Goal: Information Seeking & Learning: Find specific page/section

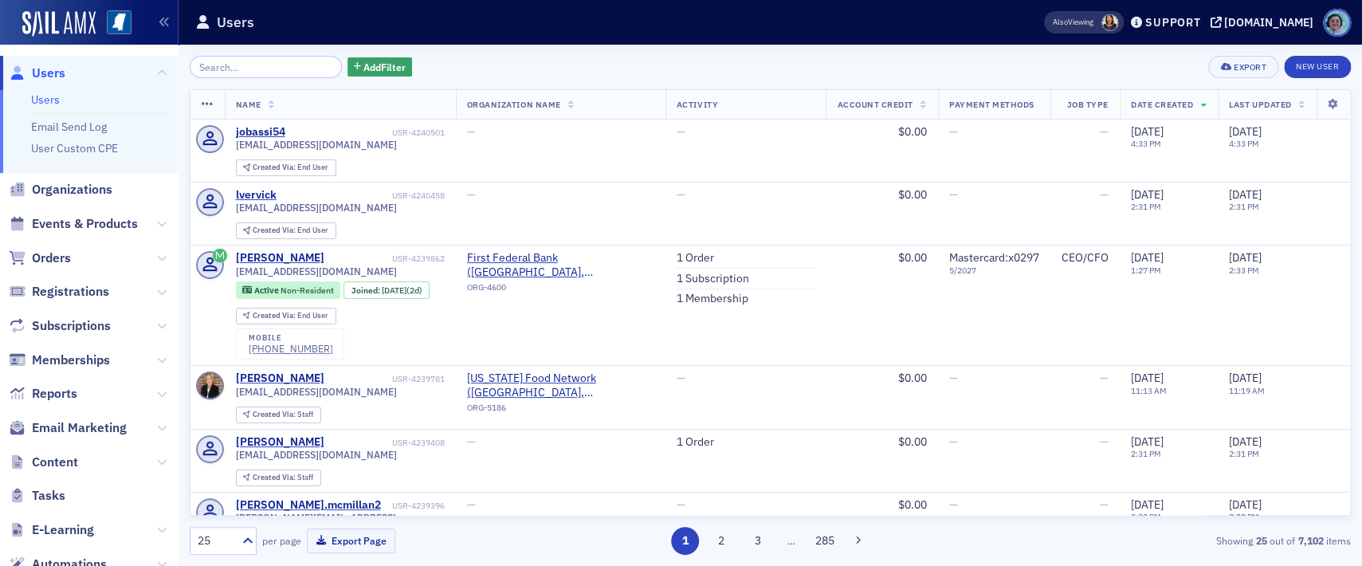
click at [287, 68] on input "search" at bounding box center [266, 67] width 152 height 22
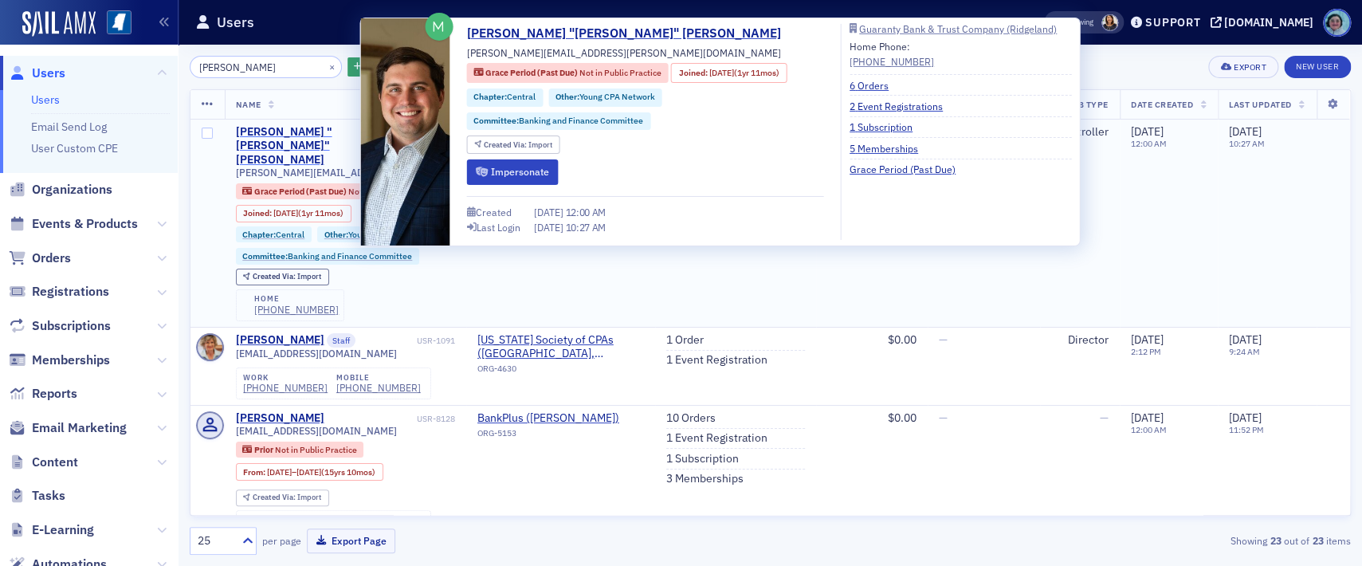
type input "[PERSON_NAME]"
click at [339, 126] on div "[PERSON_NAME] "[PERSON_NAME]" [PERSON_NAME]" at bounding box center [325, 146] width 178 height 42
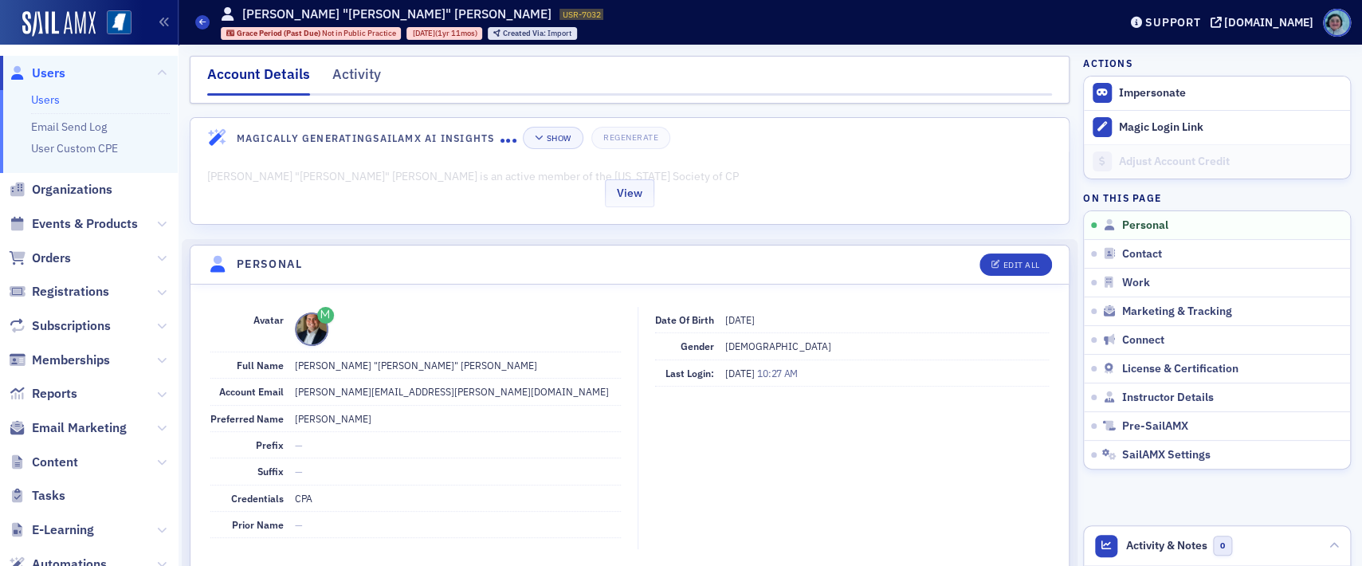
click at [383, 201] on div "View" at bounding box center [629, 190] width 878 height 67
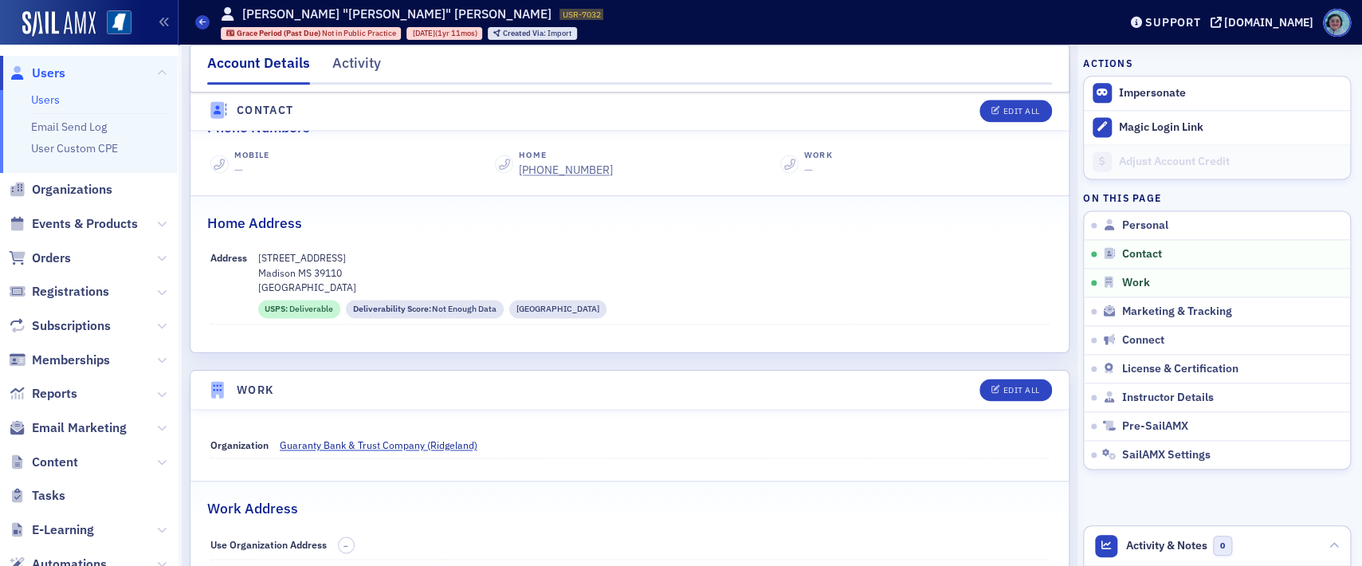
scroll to position [1189, 0]
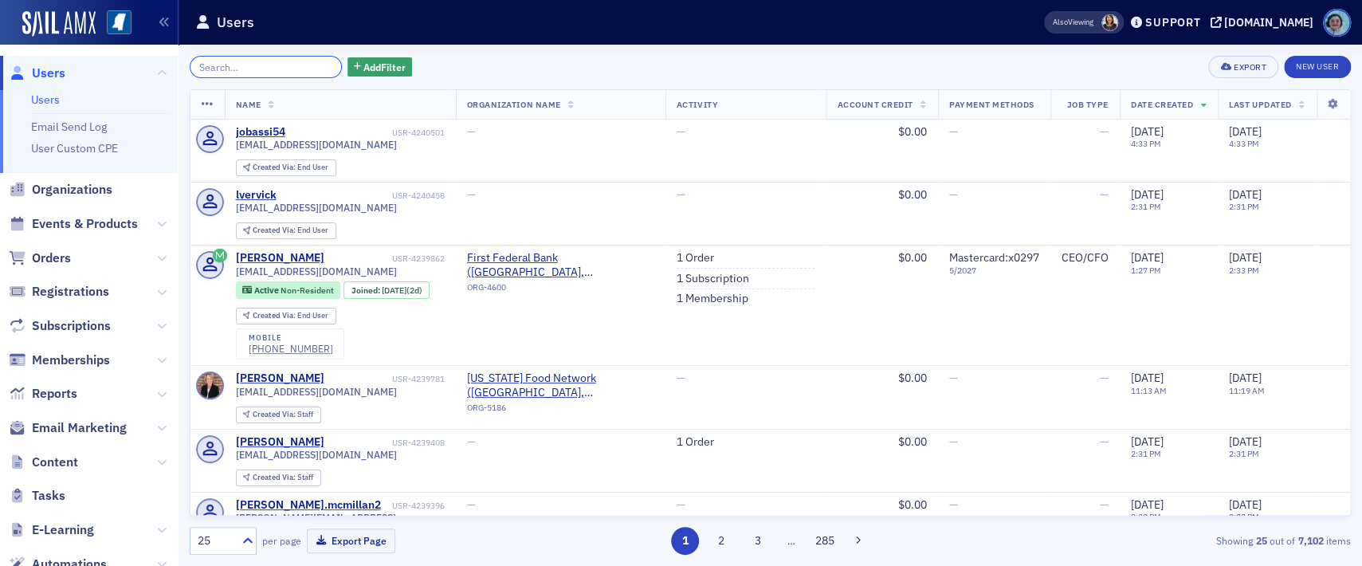
click at [237, 57] on input "search" at bounding box center [266, 67] width 152 height 22
paste input "Phillip Branch"
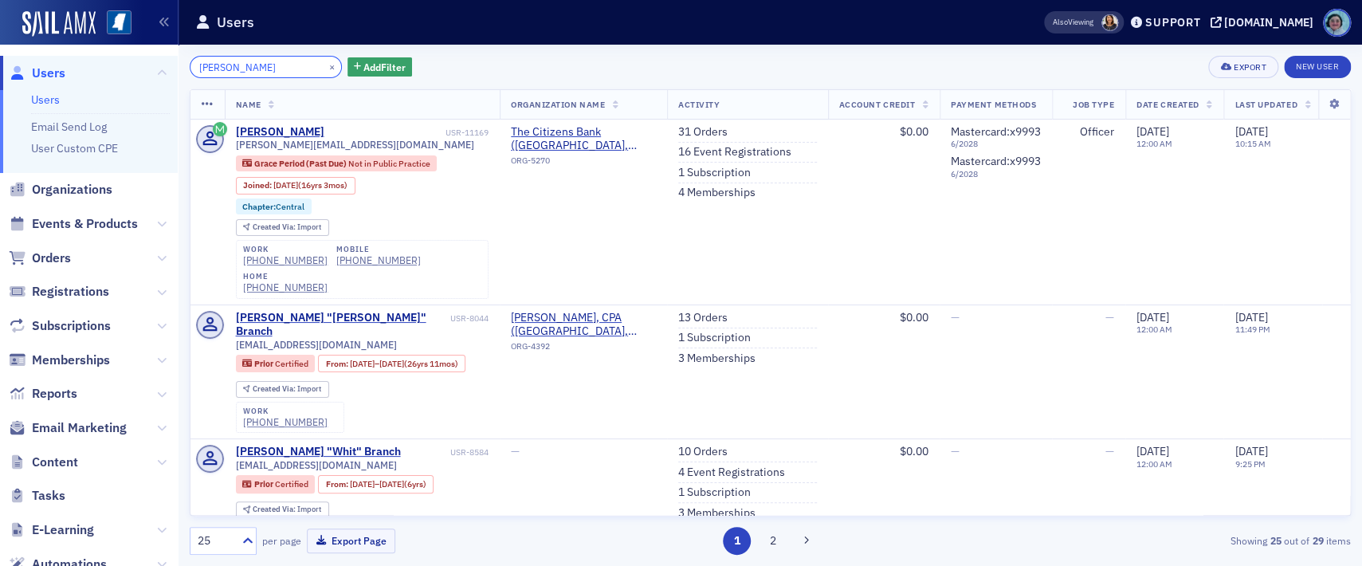
type input "Phillip Branch"
click at [325, 61] on button "×" at bounding box center [332, 66] width 14 height 14
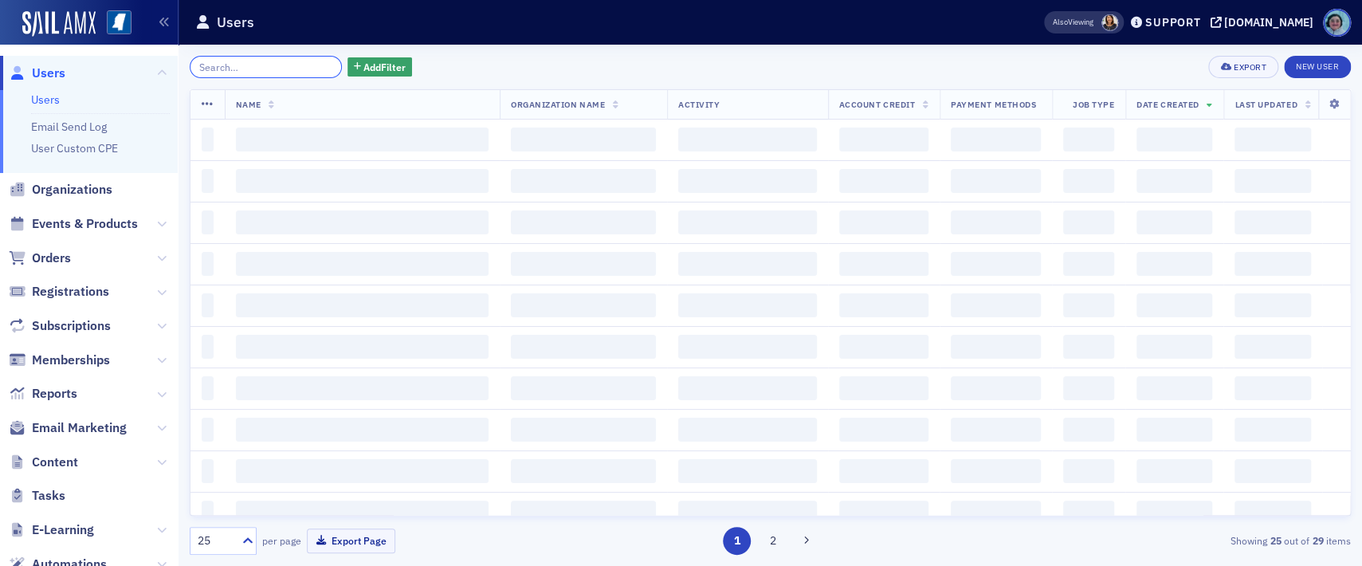
click at [273, 61] on input "search" at bounding box center [266, 67] width 152 height 22
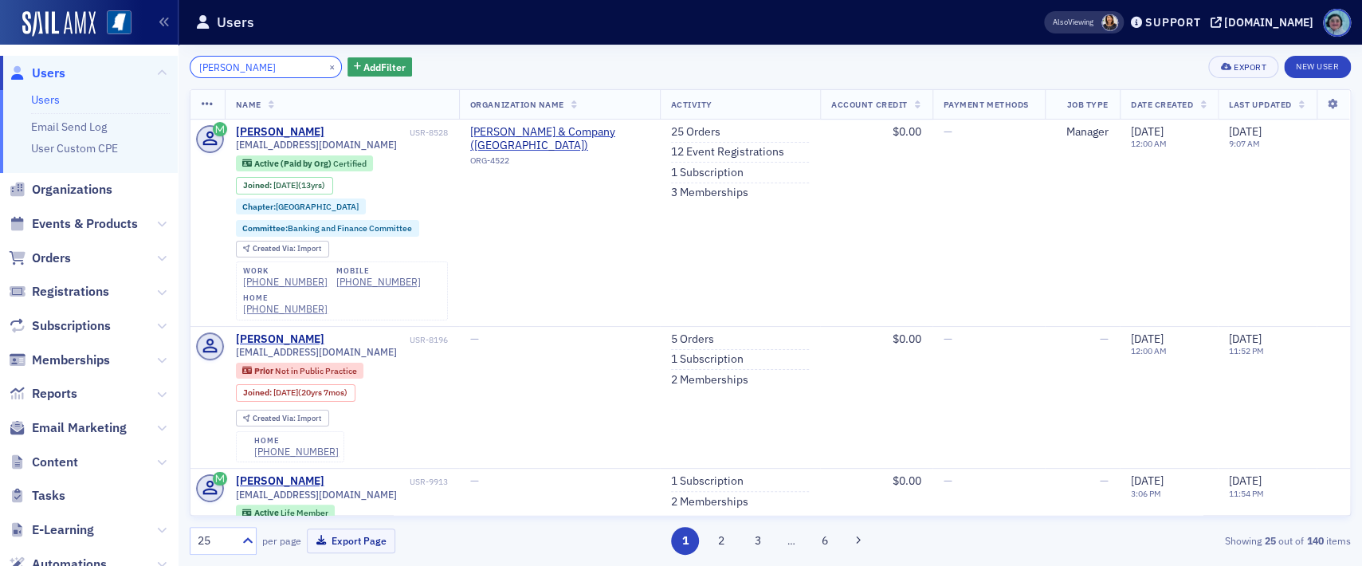
type input "Michael Watkins"
drag, startPoint x: 322, startPoint y: 63, endPoint x: 314, endPoint y: 61, distance: 8.3
click at [325, 63] on button "×" at bounding box center [332, 66] width 14 height 14
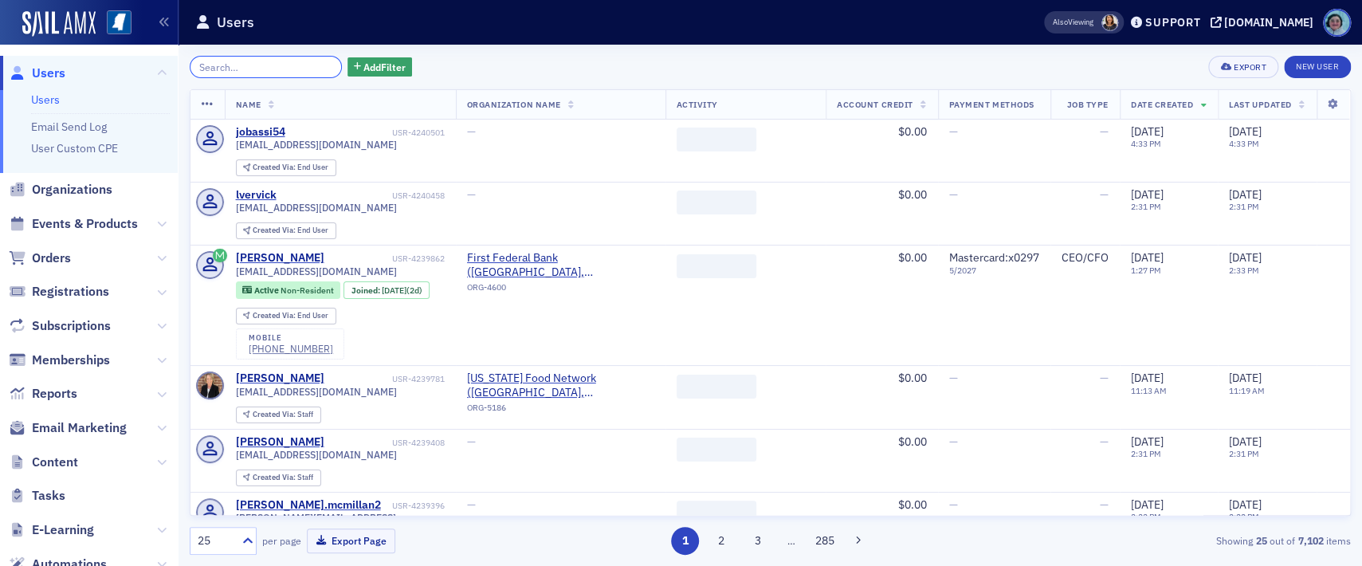
click at [296, 60] on input "search" at bounding box center [266, 67] width 152 height 22
paste input "Adam Carlson"
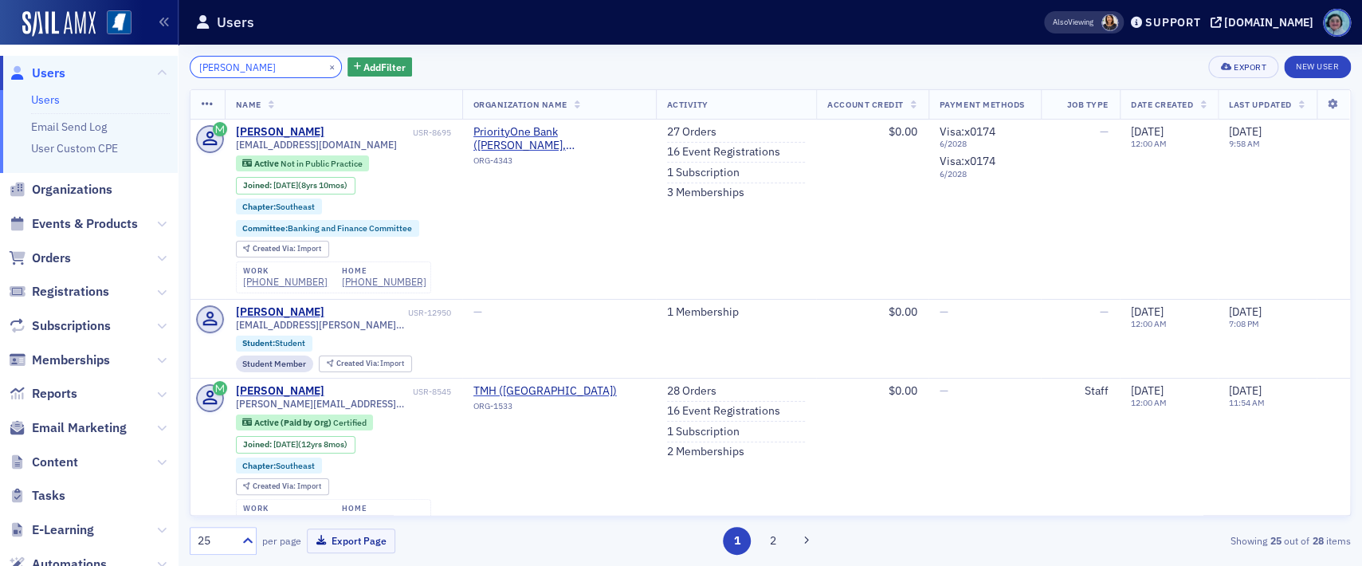
type input "Adam Carlson"
click at [325, 66] on button "×" at bounding box center [332, 66] width 14 height 14
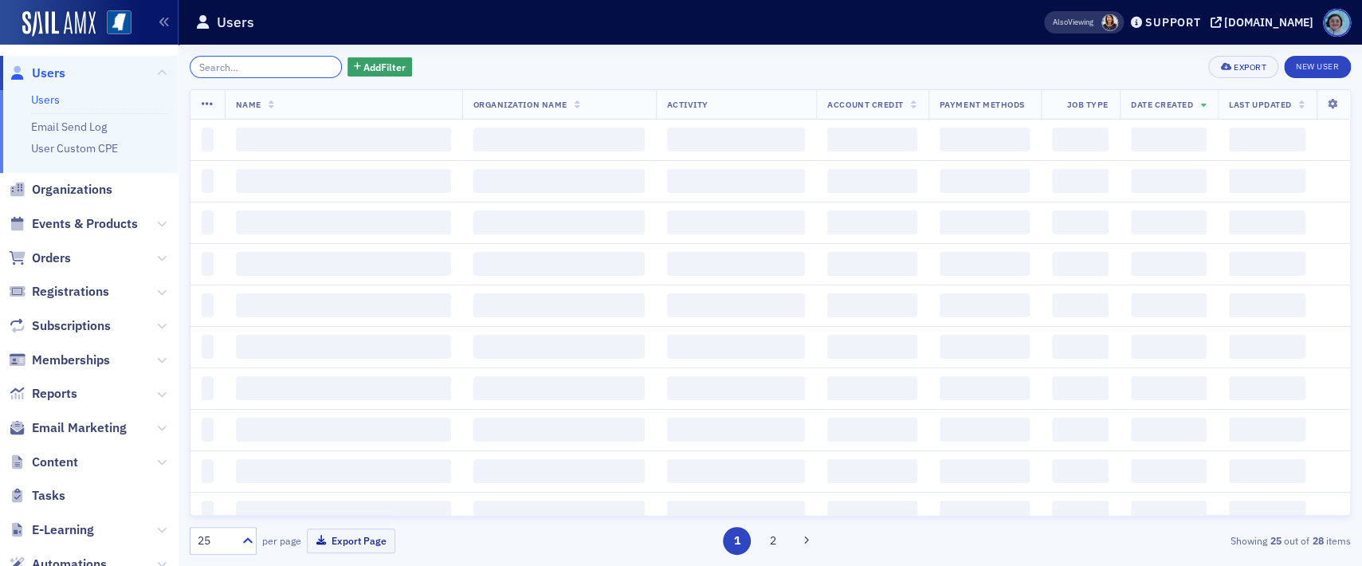
click at [303, 62] on input "search" at bounding box center [266, 67] width 152 height 22
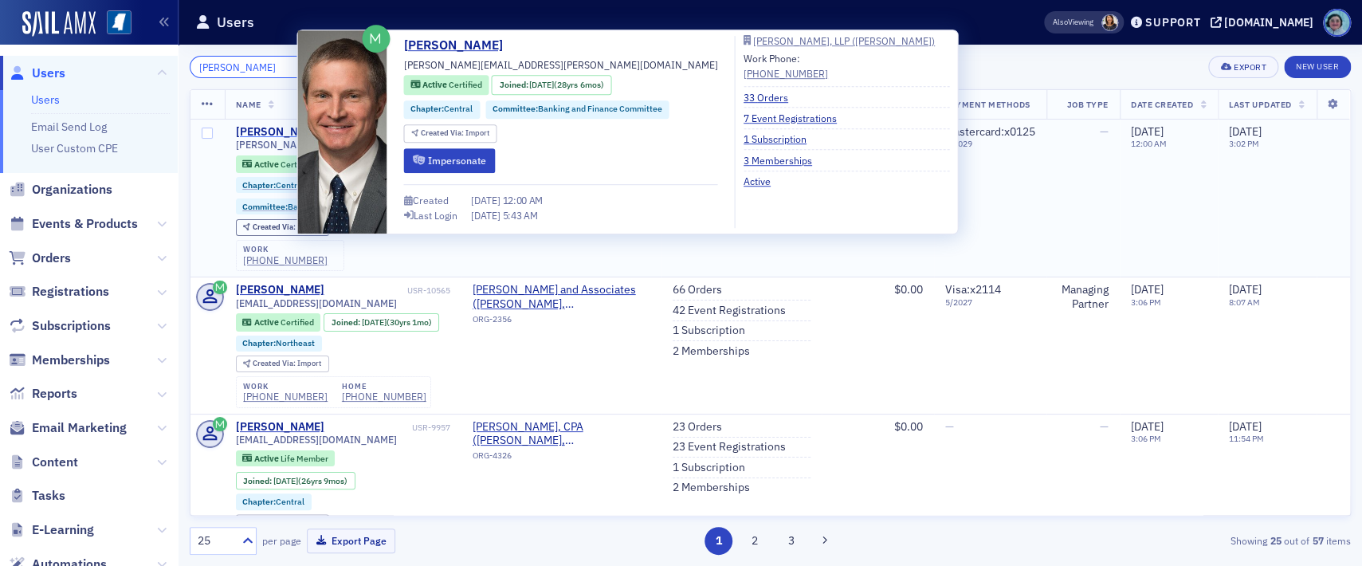
type input "Lance Davis"
click at [274, 125] on div "Lance Davis" at bounding box center [280, 132] width 88 height 14
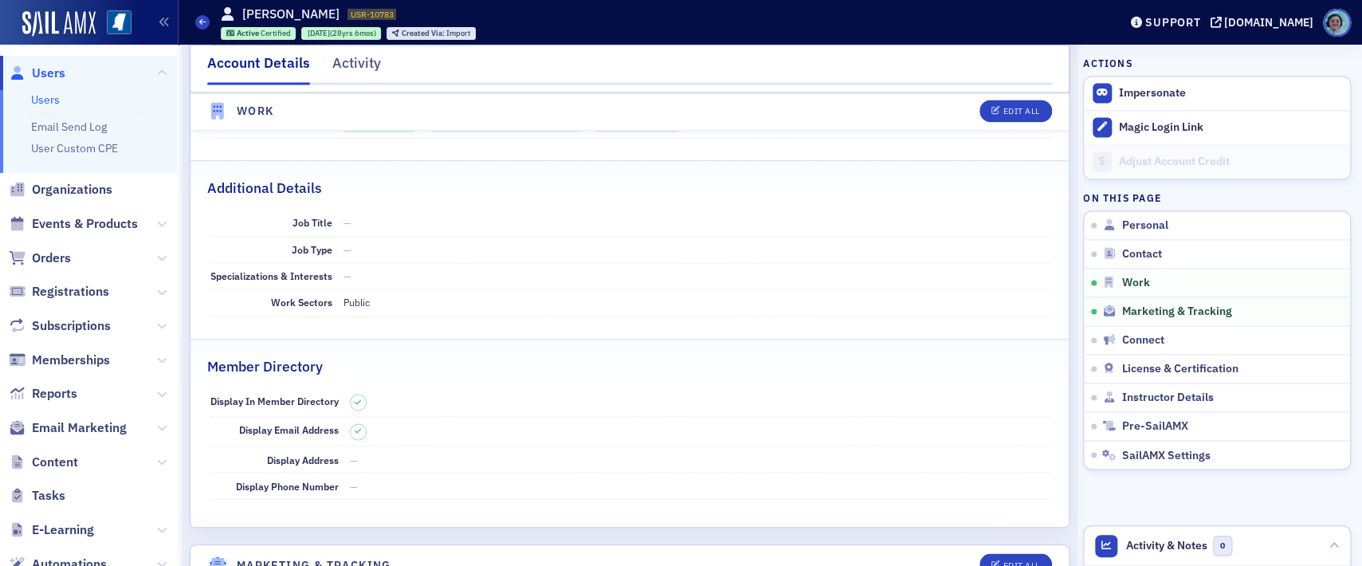
scroll to position [1195, 0]
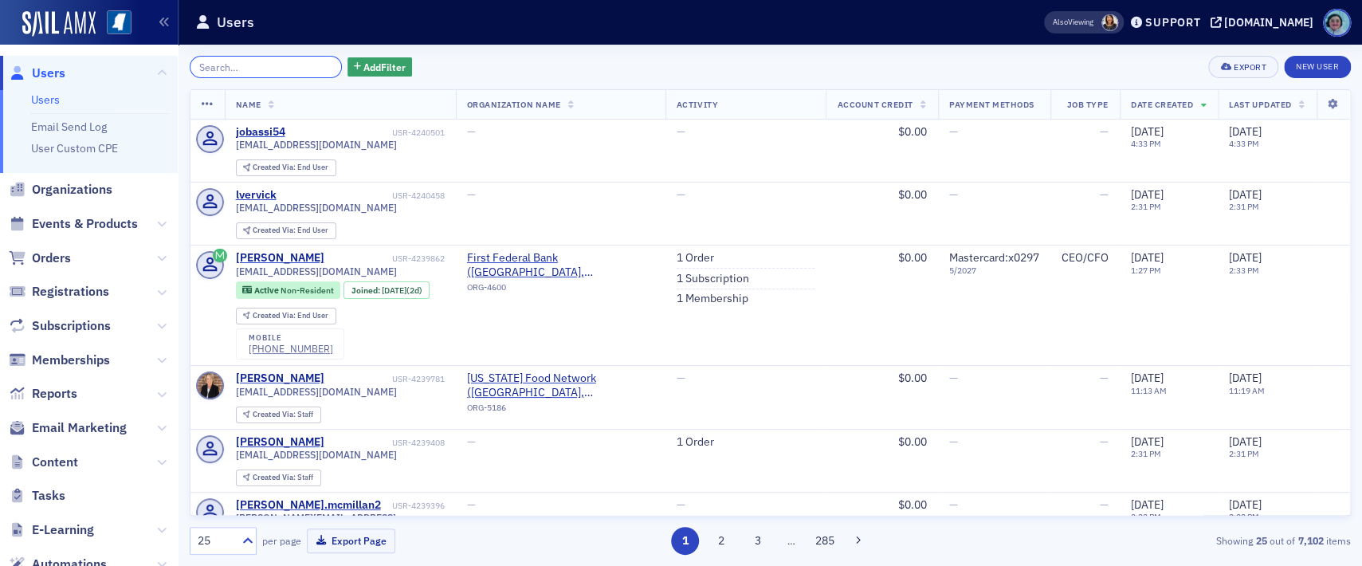
click at [308, 65] on input "search" at bounding box center [266, 67] width 152 height 22
paste input "David Peterson"
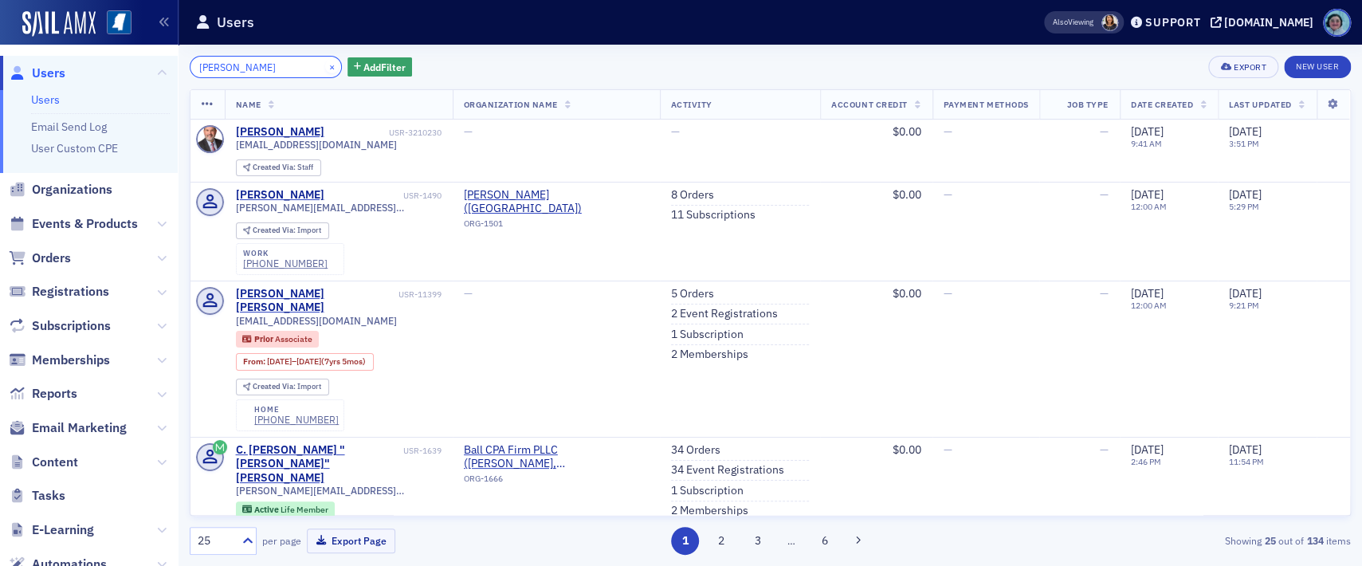
type input "David Peterson"
click at [325, 69] on button "×" at bounding box center [332, 66] width 14 height 14
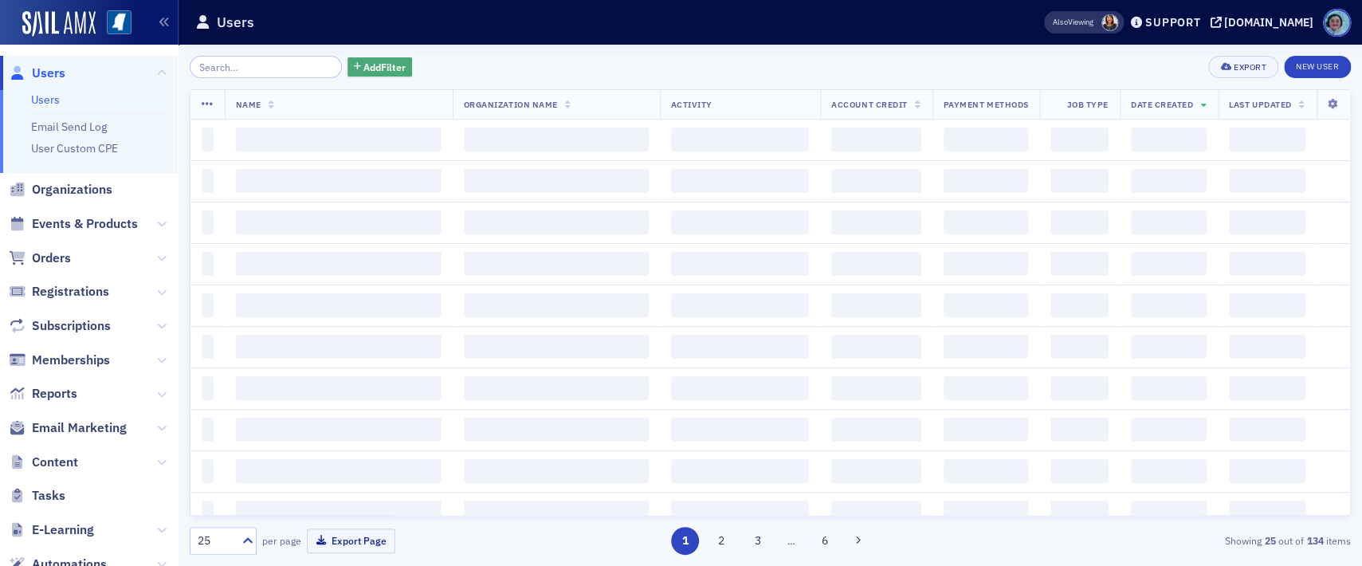
click at [363, 60] on span "Add Filter" at bounding box center [384, 67] width 42 height 14
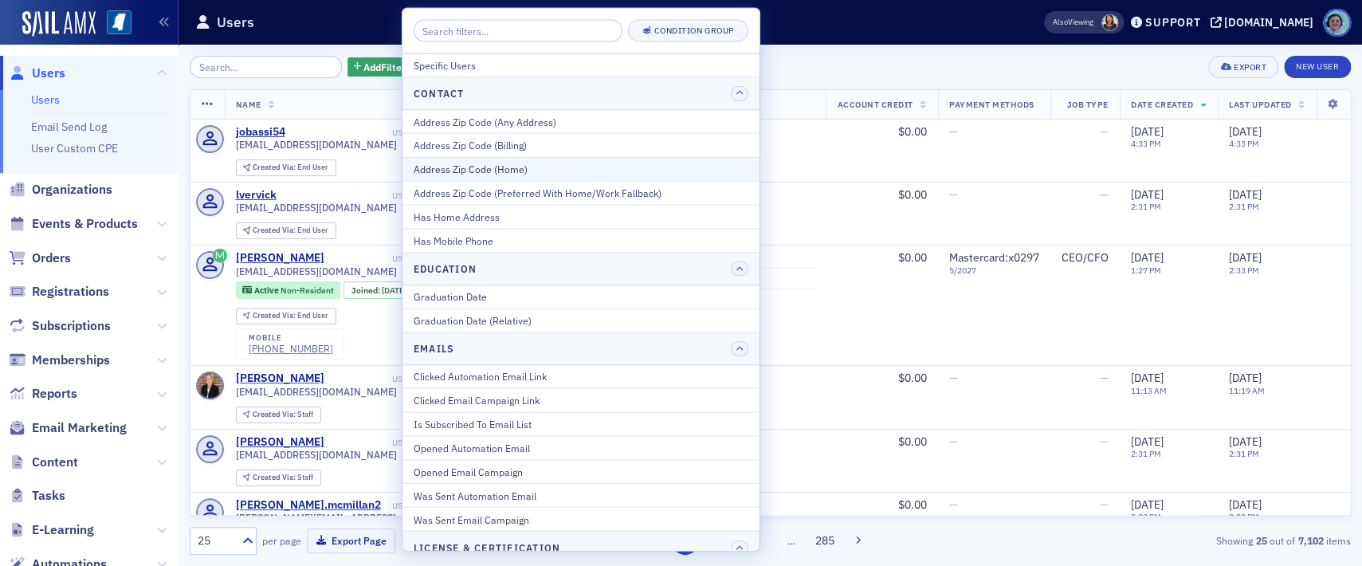
click at [606, 164] on div "Address Zip Code (Home)" at bounding box center [581, 169] width 335 height 14
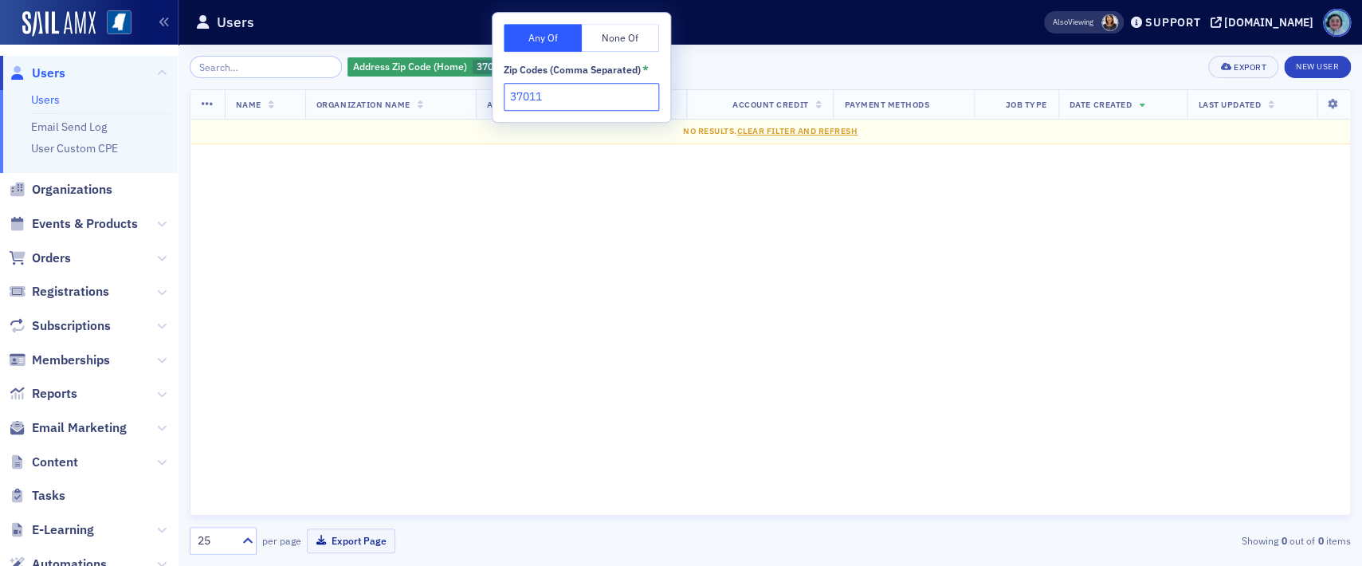
type input "37011"
drag, startPoint x: 57, startPoint y: 61, endPoint x: 48, endPoint y: 73, distance: 15.3
click at [53, 65] on span "Users" at bounding box center [89, 73] width 178 height 34
click at [48, 78] on span "Users" at bounding box center [48, 74] width 33 height 18
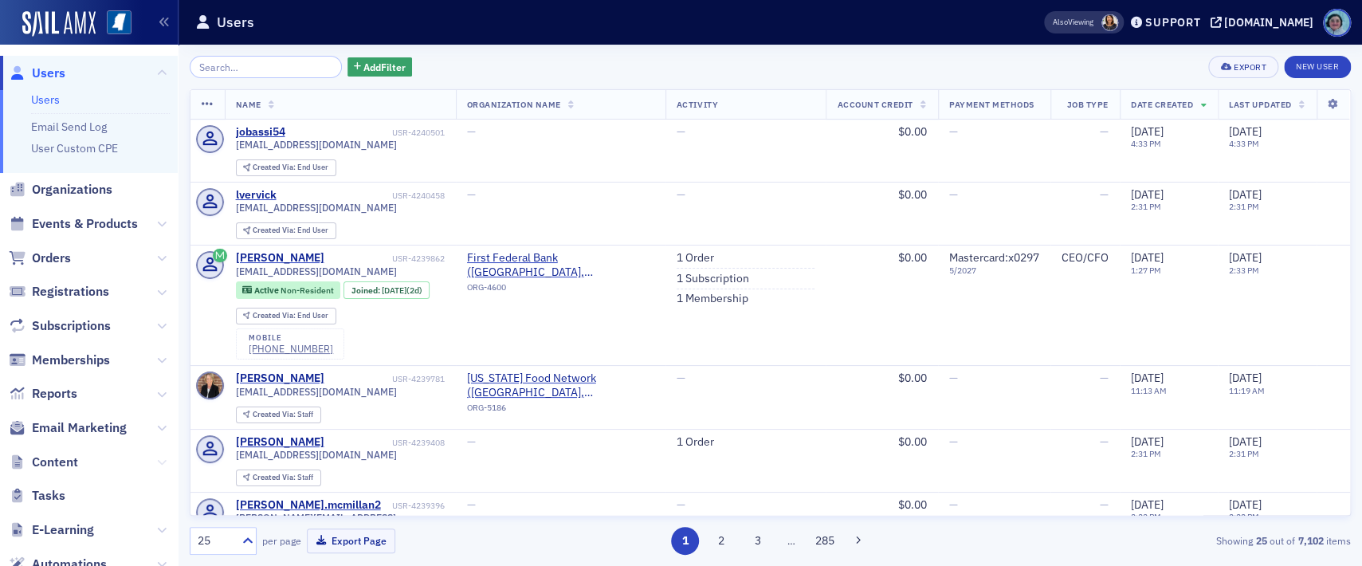
click at [157, 457] on icon at bounding box center [162, 462] width 10 height 10
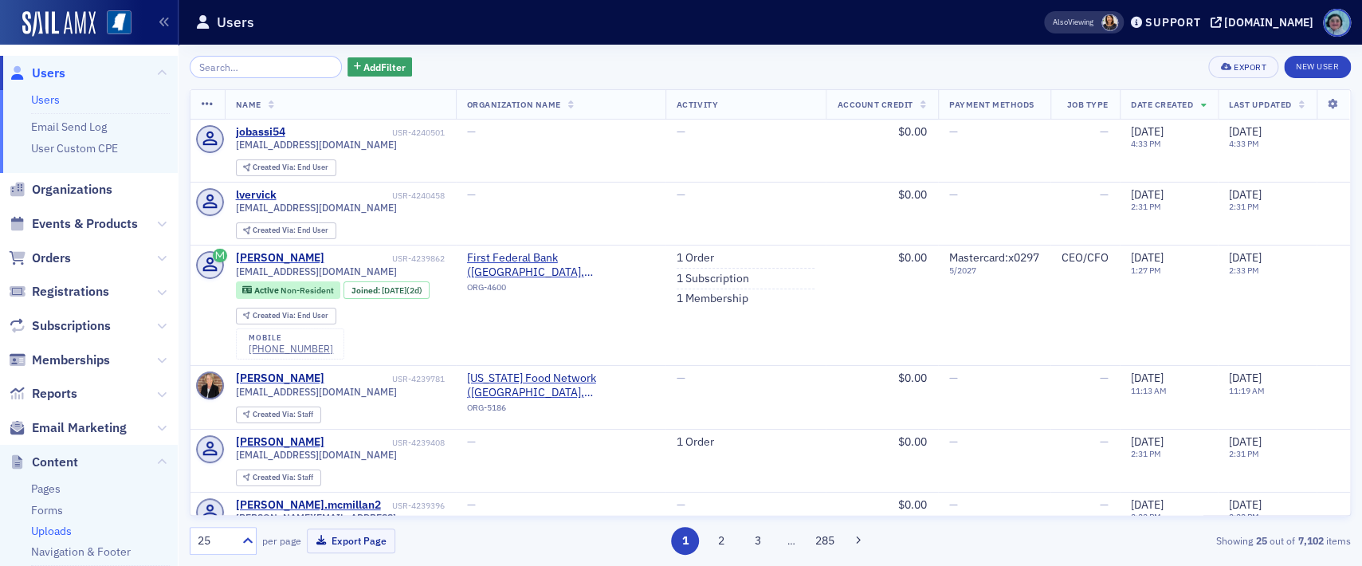
click at [42, 535] on link "Uploads" at bounding box center [51, 531] width 41 height 14
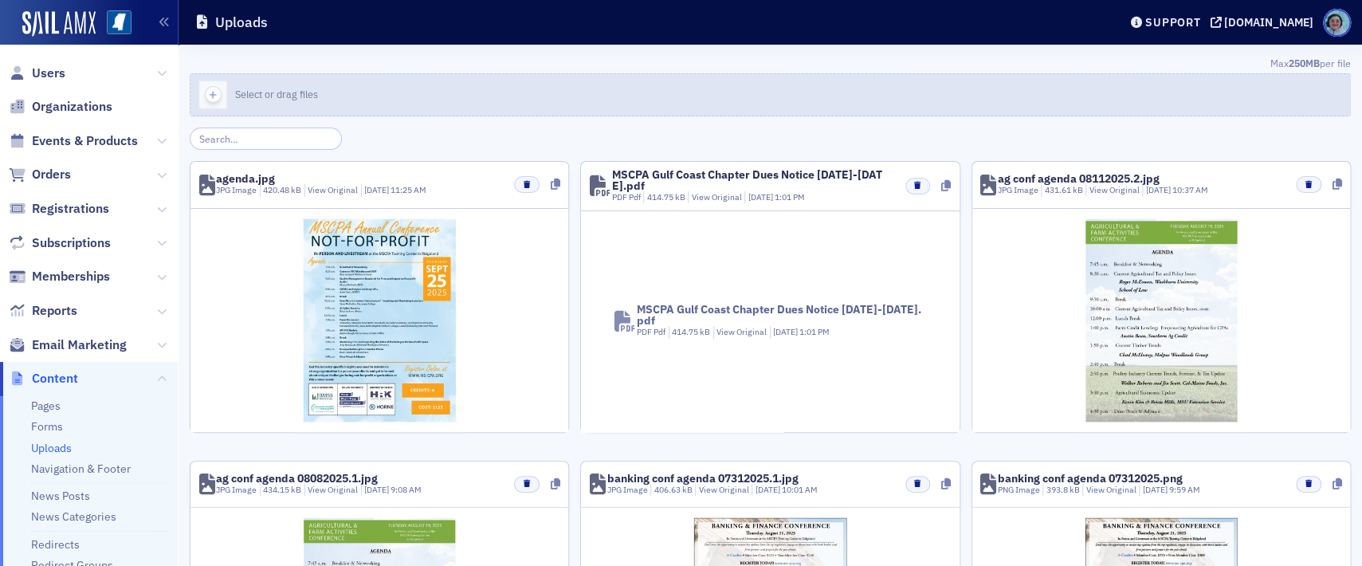
click at [210, 85] on div "button" at bounding box center [212, 94] width 45 height 41
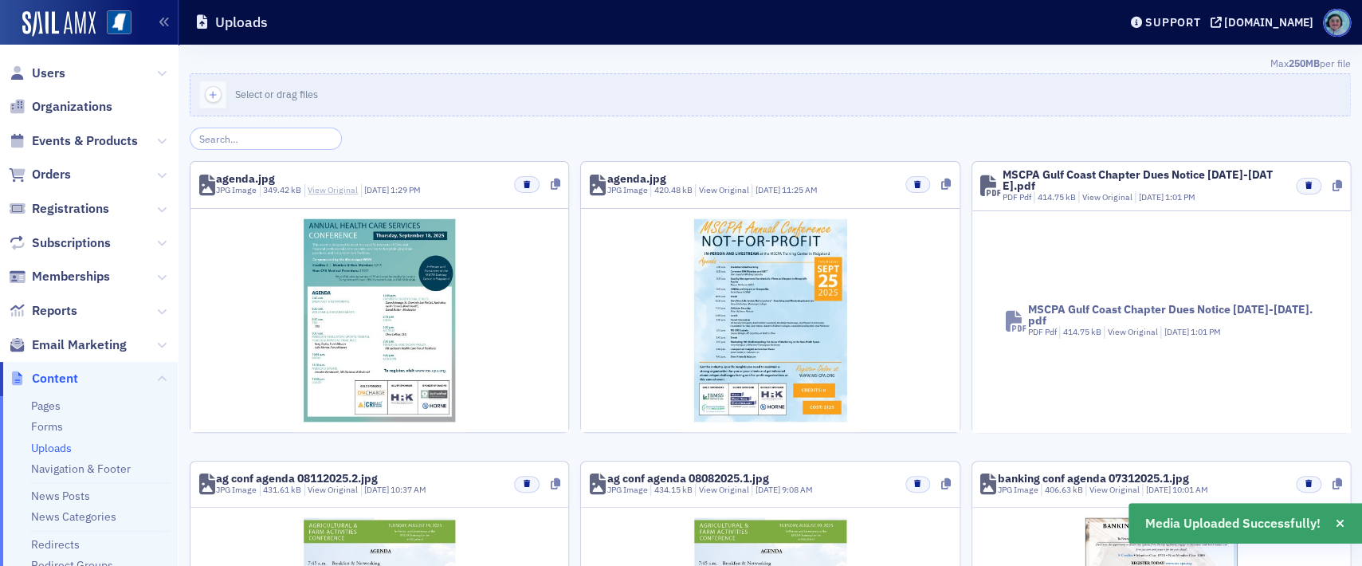
click at [314, 186] on link "View Original" at bounding box center [333, 189] width 50 height 11
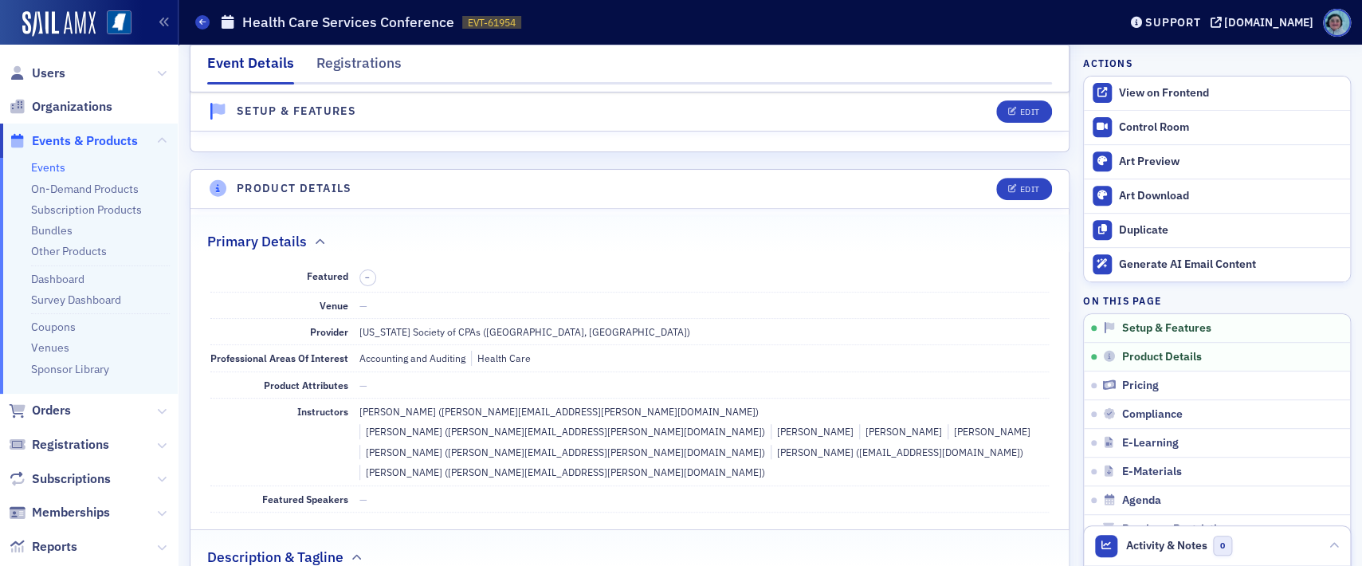
scroll to position [319, 0]
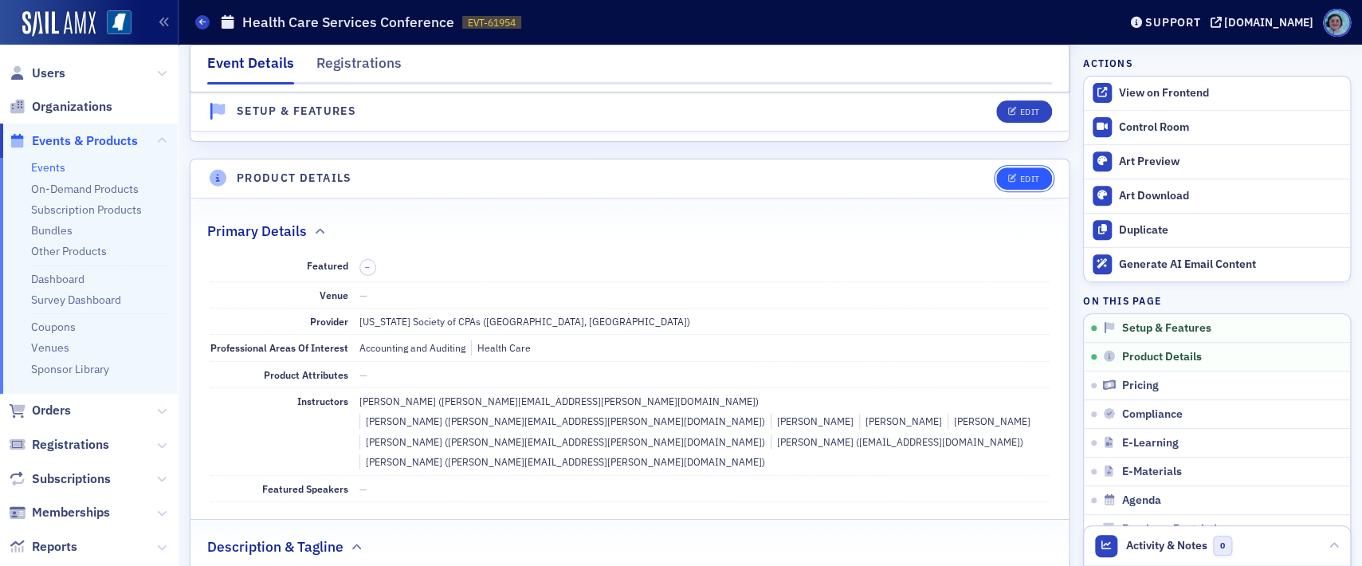
click at [1022, 186] on button "Edit" at bounding box center [1023, 178] width 55 height 22
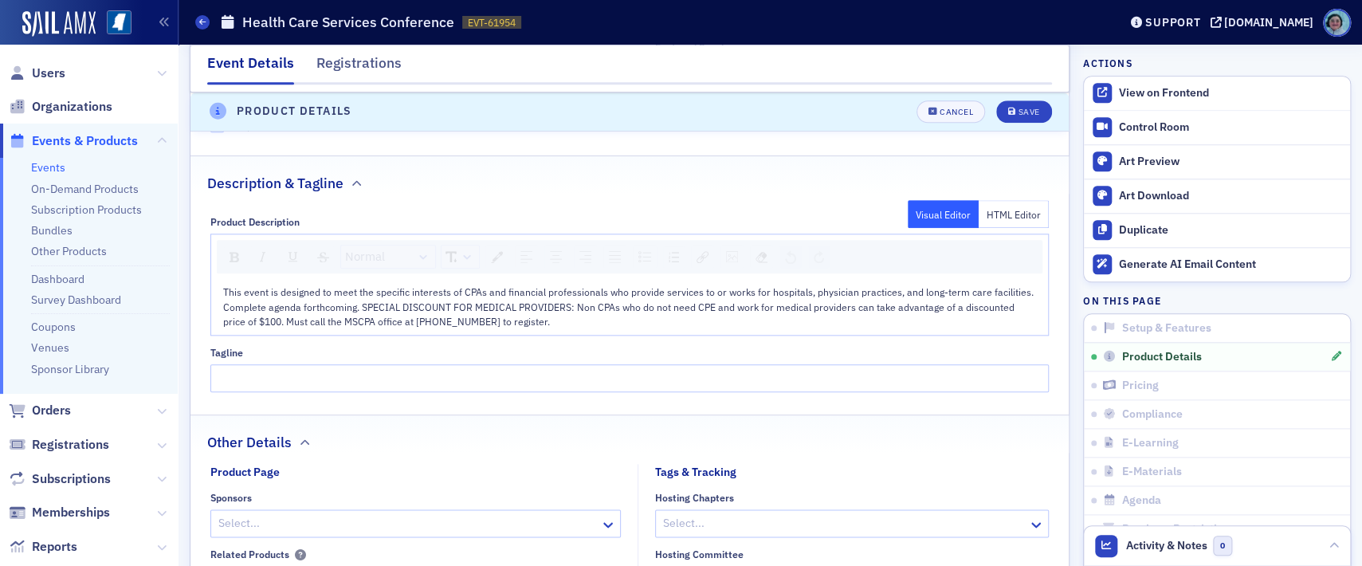
scroll to position [782, 0]
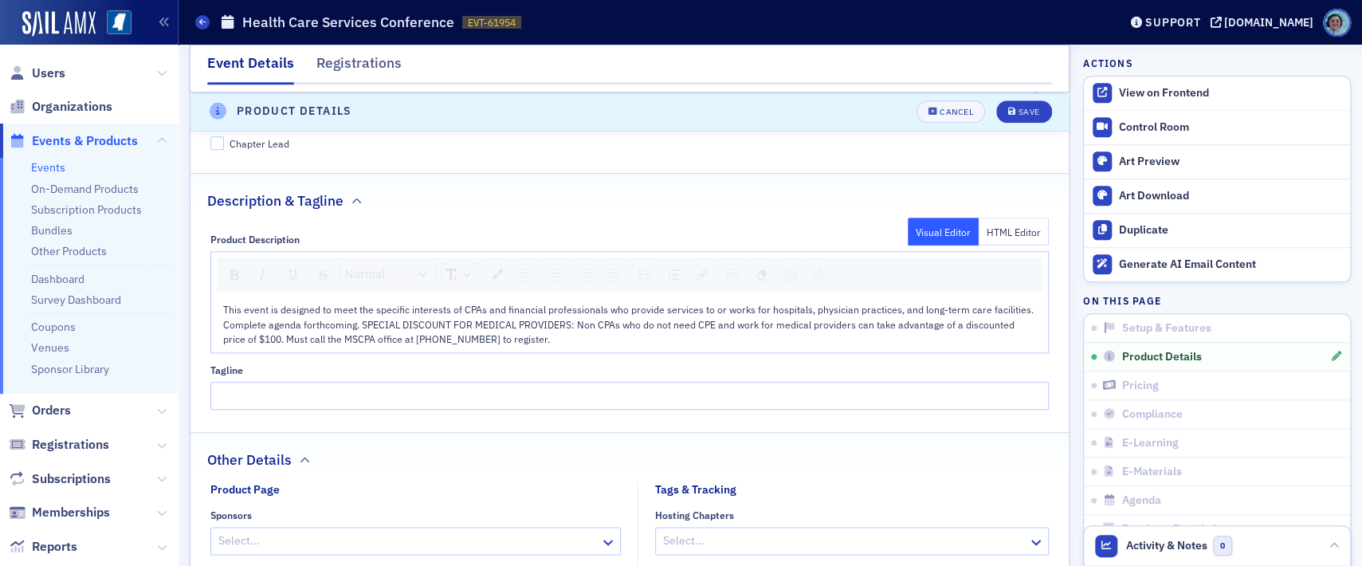
click at [570, 312] on div "This event is designed to meet the specific interests of CPAs and financial pro…" at bounding box center [630, 324] width 814 height 44
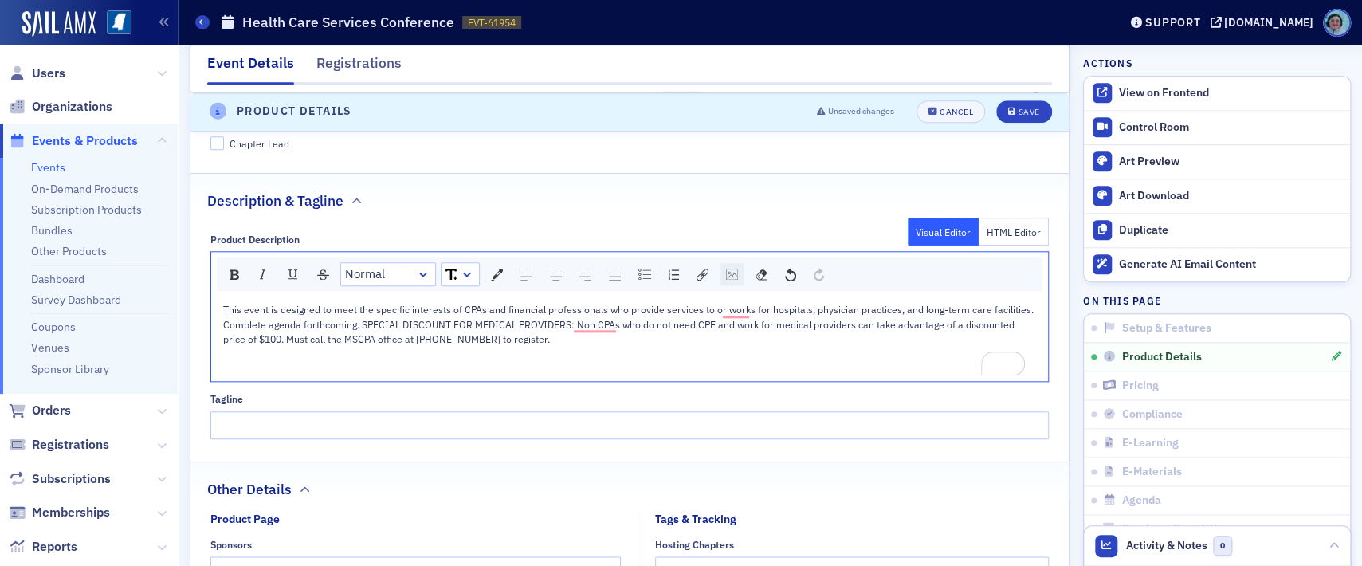
click at [737, 263] on div "rdw-image-control" at bounding box center [731, 274] width 23 height 22
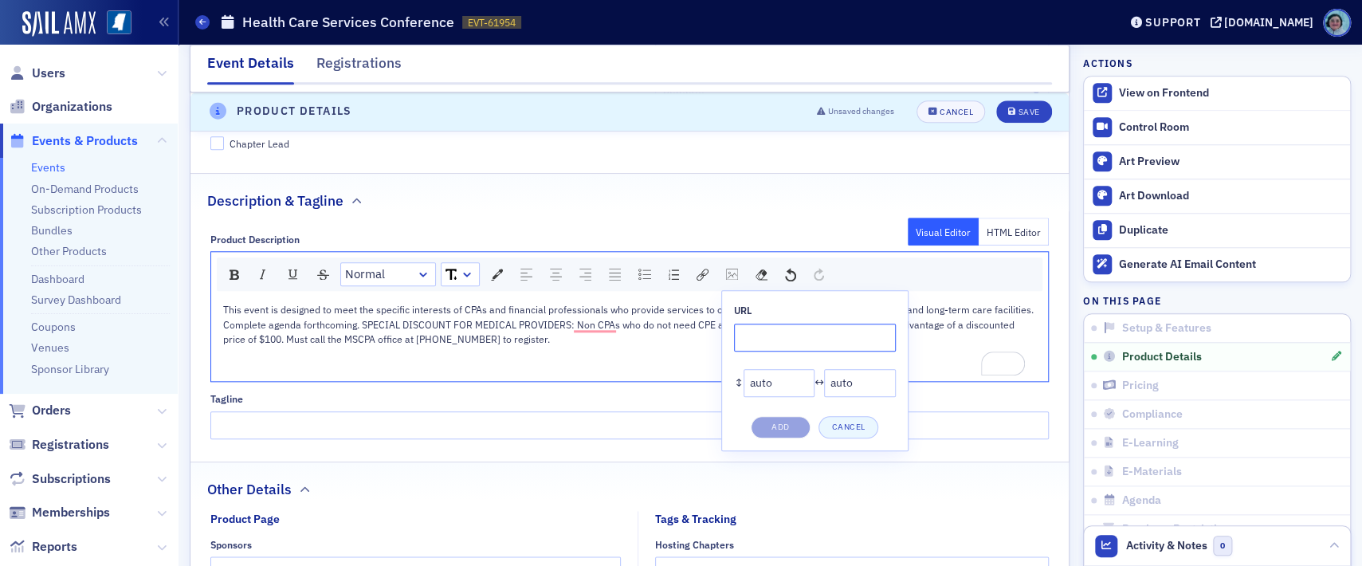
click at [806, 324] on input "rdw-image-control" at bounding box center [815, 338] width 162 height 28
paste input "https://cdn.sailamx.com/12/cms_uploads/abcd57b3f26fd98d60f6c1f85d1e48de/agenda.…"
type input "https://cdn.sailamx.com/12/cms_uploads/abcd57b3f26fd98d60f6c1f85d1e48de/agenda.…"
click at [799, 416] on button "Add" at bounding box center [781, 427] width 60 height 22
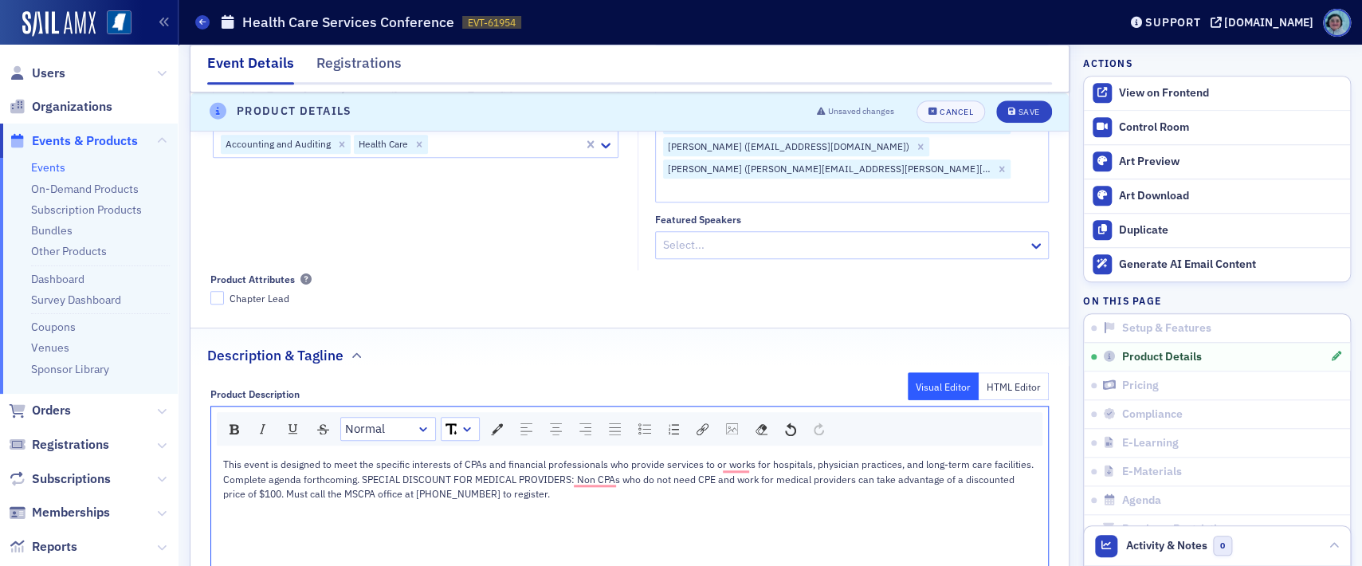
scroll to position [622, 0]
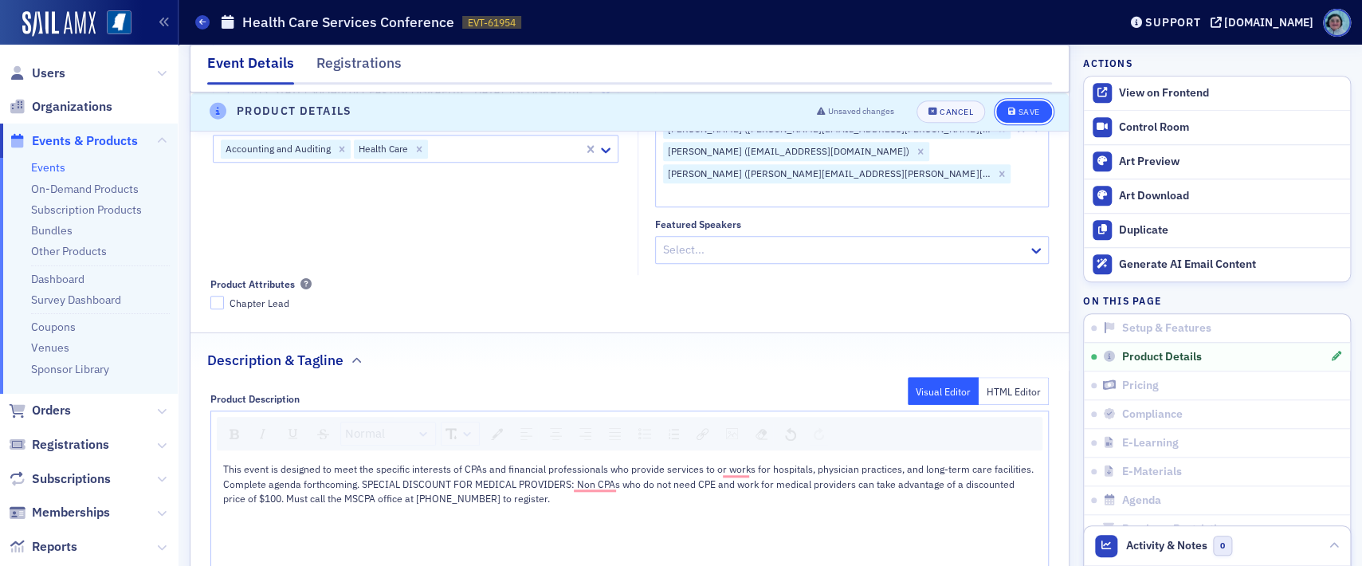
click at [1008, 112] on icon "submit" at bounding box center [1012, 112] width 8 height 9
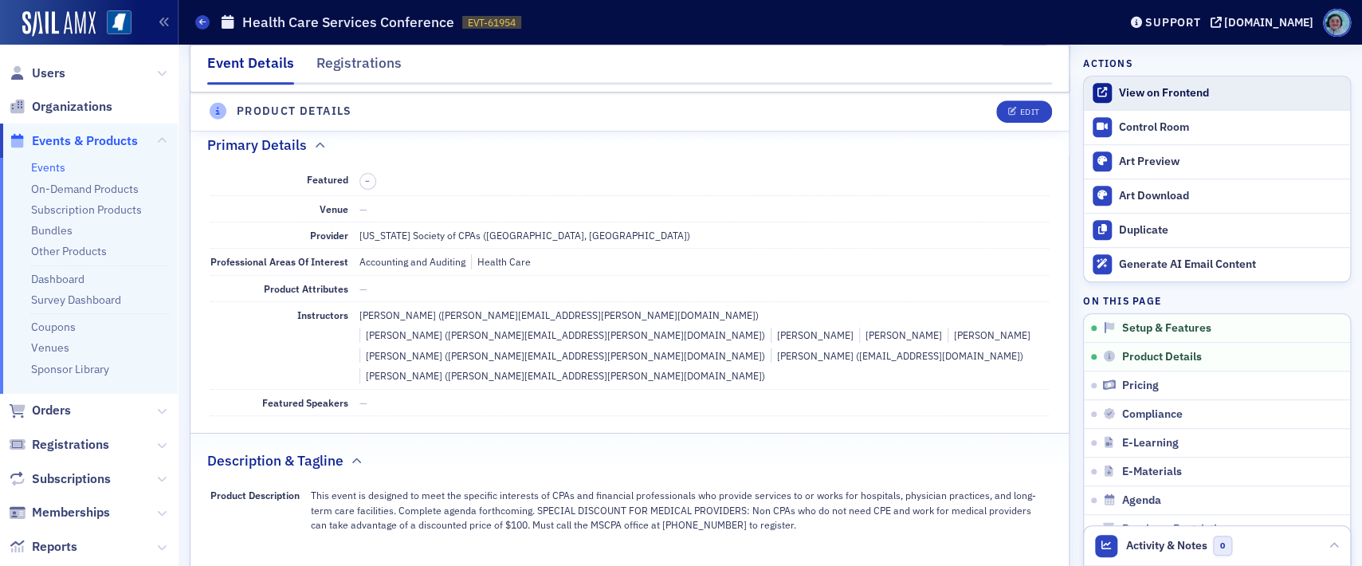
scroll to position [383, 0]
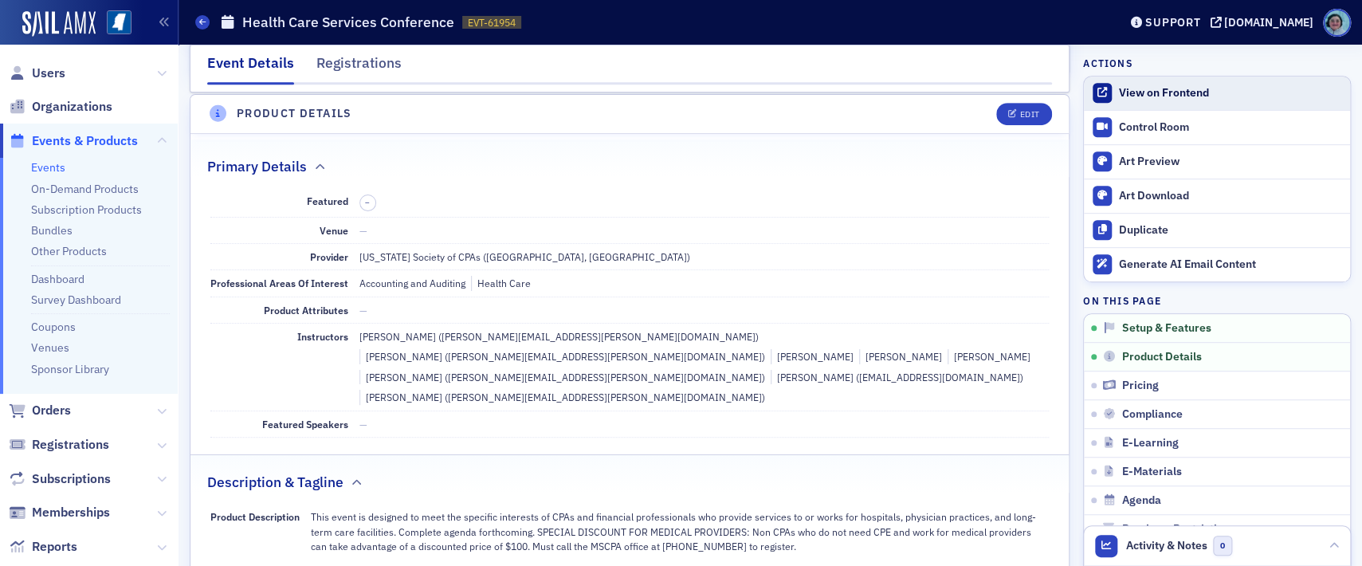
click at [1193, 92] on div "View on Frontend" at bounding box center [1230, 93] width 223 height 14
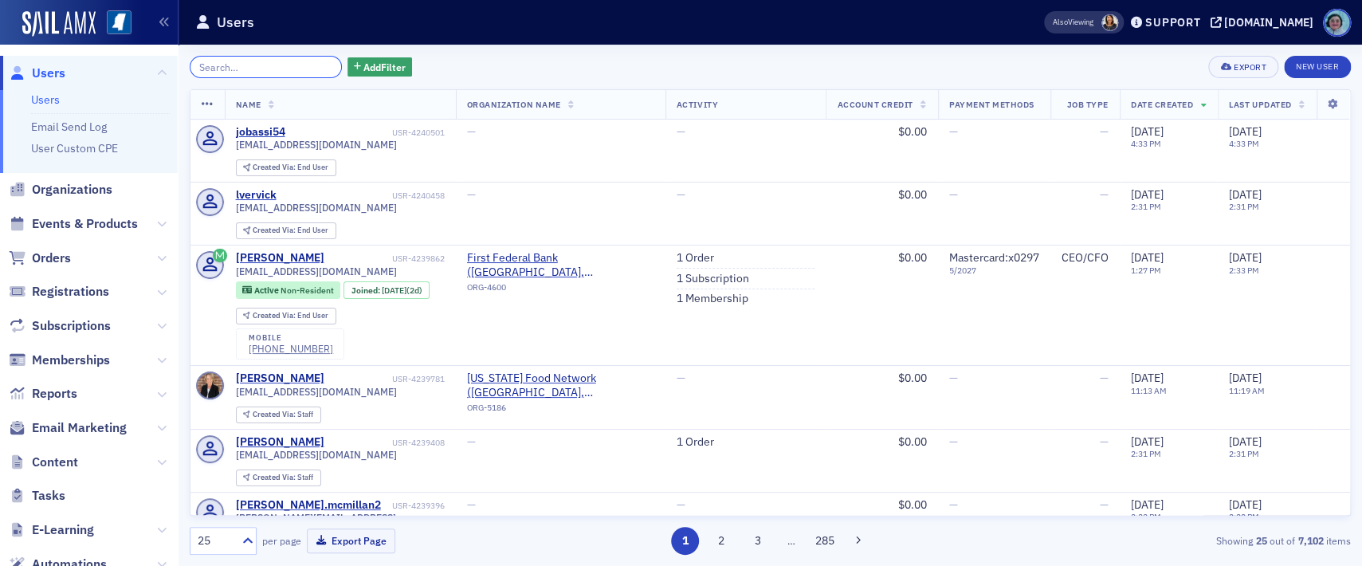
click at [300, 62] on input "search" at bounding box center [266, 67] width 152 height 22
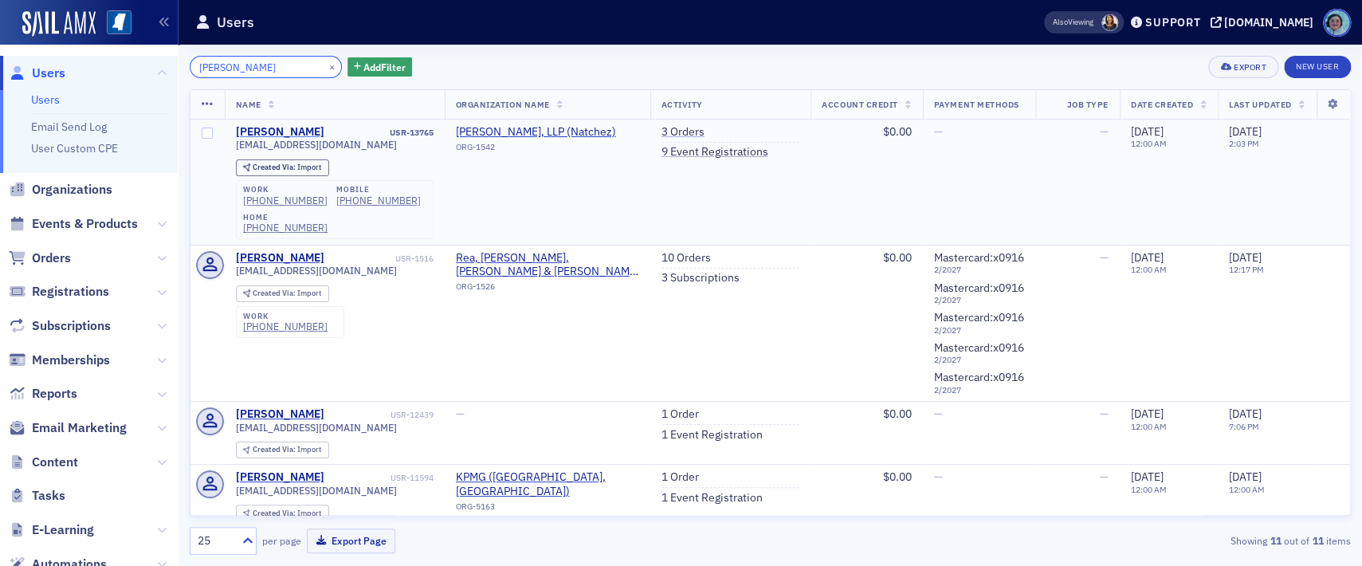
type input "[PERSON_NAME]"
click at [285, 126] on div "[PERSON_NAME]" at bounding box center [280, 132] width 88 height 14
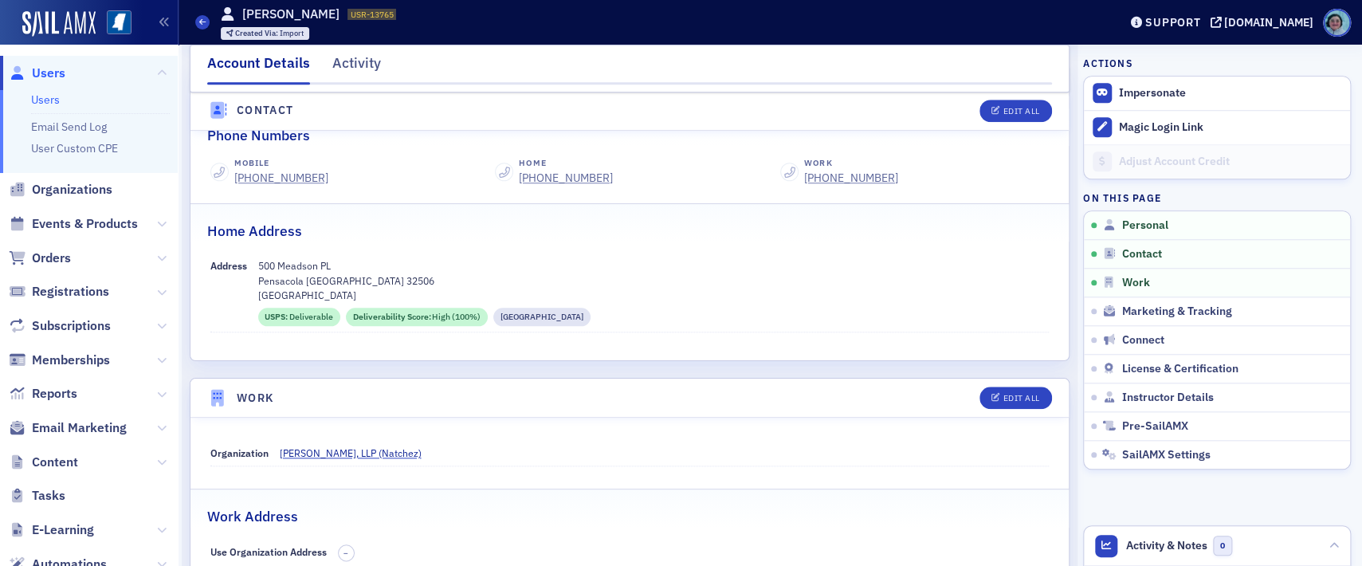
scroll to position [638, 0]
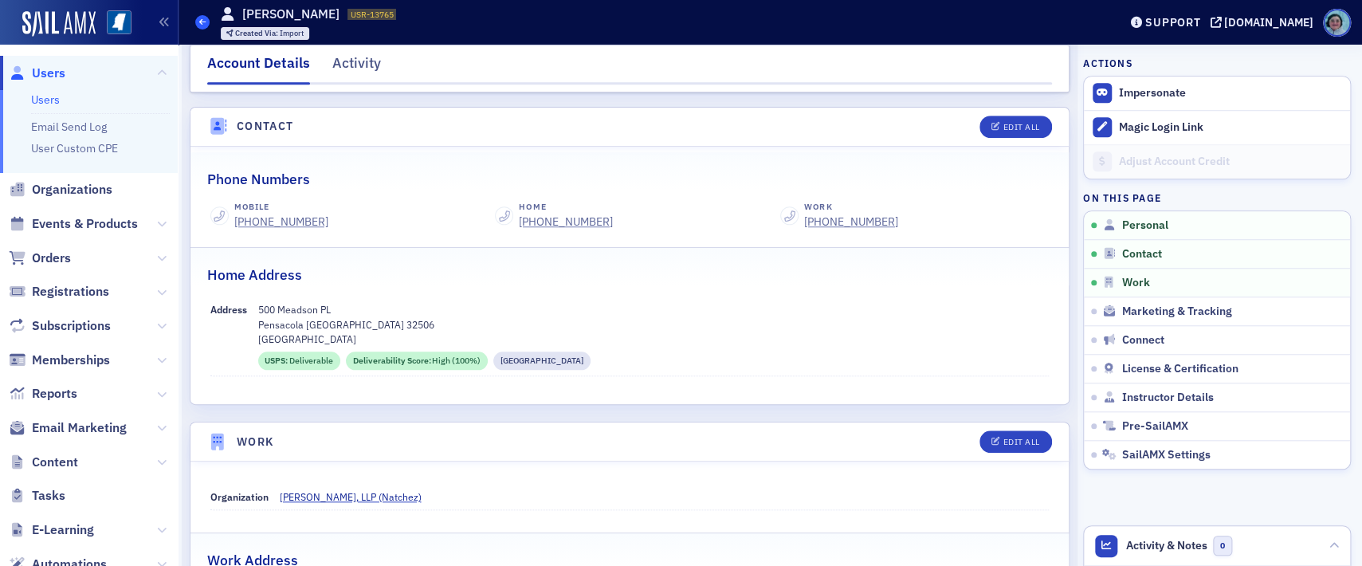
click at [201, 28] on span at bounding box center [202, 22] width 14 height 14
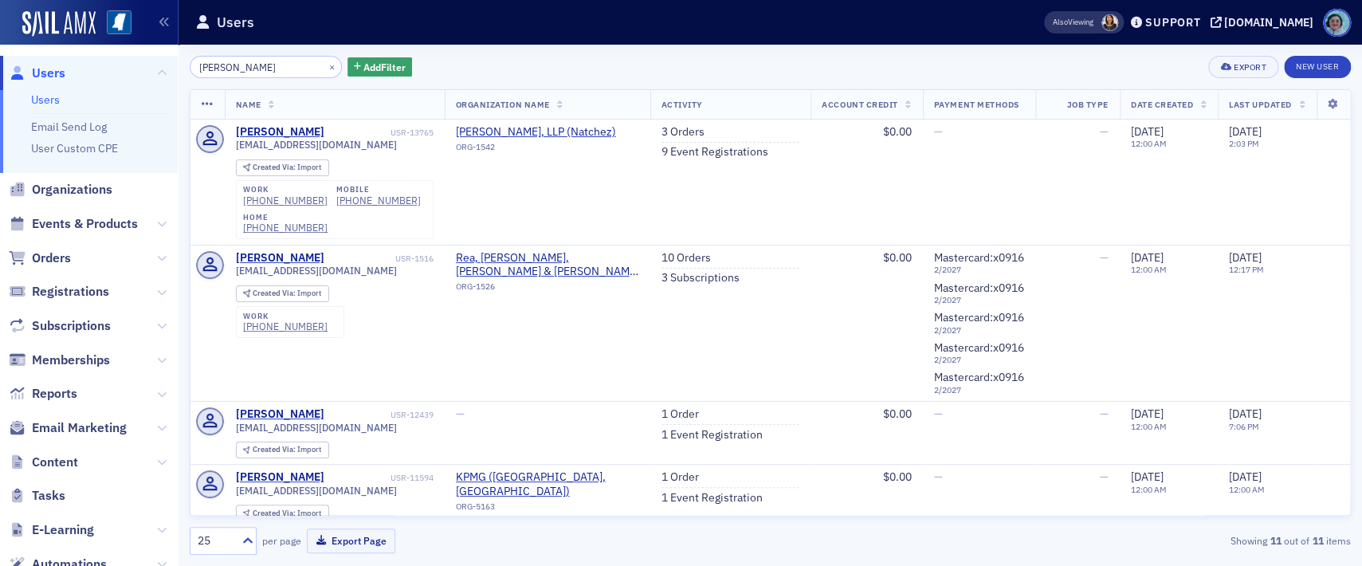
click at [268, 56] on input "[PERSON_NAME]" at bounding box center [266, 67] width 152 height 22
click at [271, 69] on input "[PERSON_NAME]" at bounding box center [266, 67] width 152 height 22
click at [271, 70] on input "[PERSON_NAME]" at bounding box center [266, 67] width 152 height 22
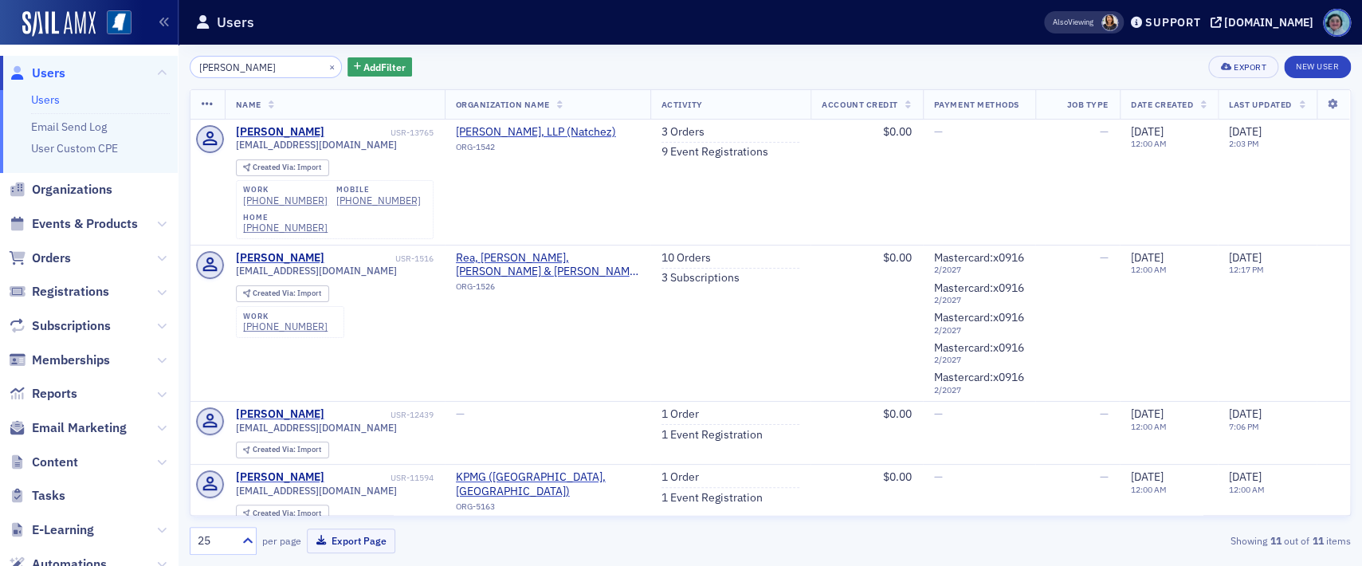
click at [271, 70] on input "[PERSON_NAME]" at bounding box center [266, 67] width 152 height 22
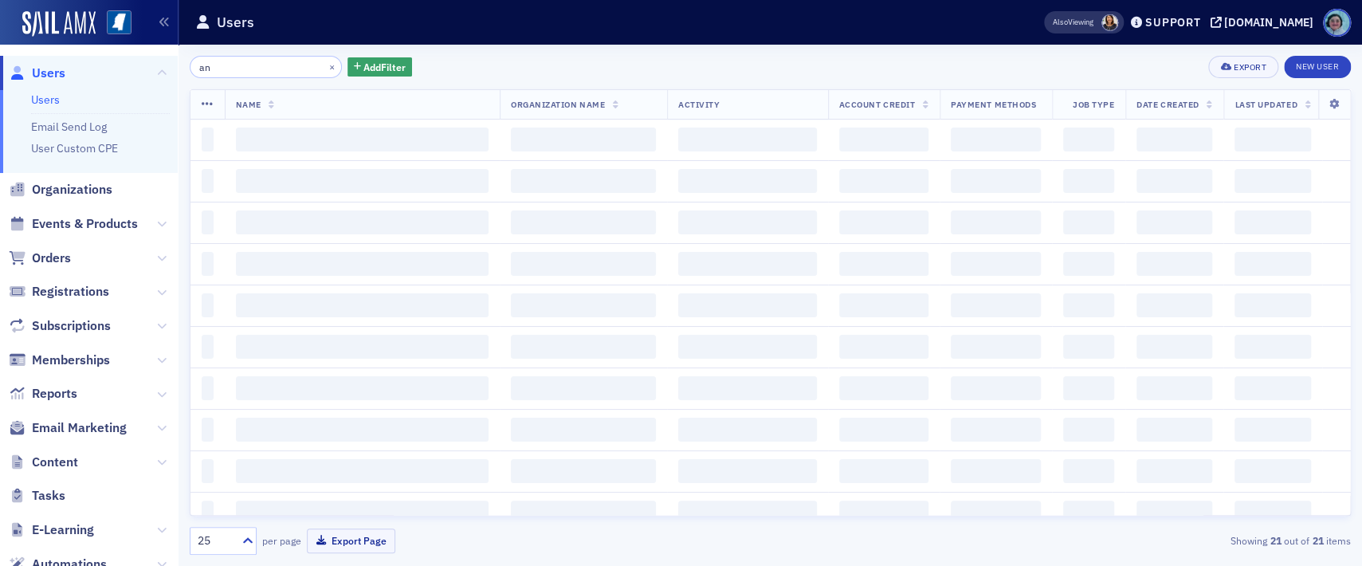
type input "a"
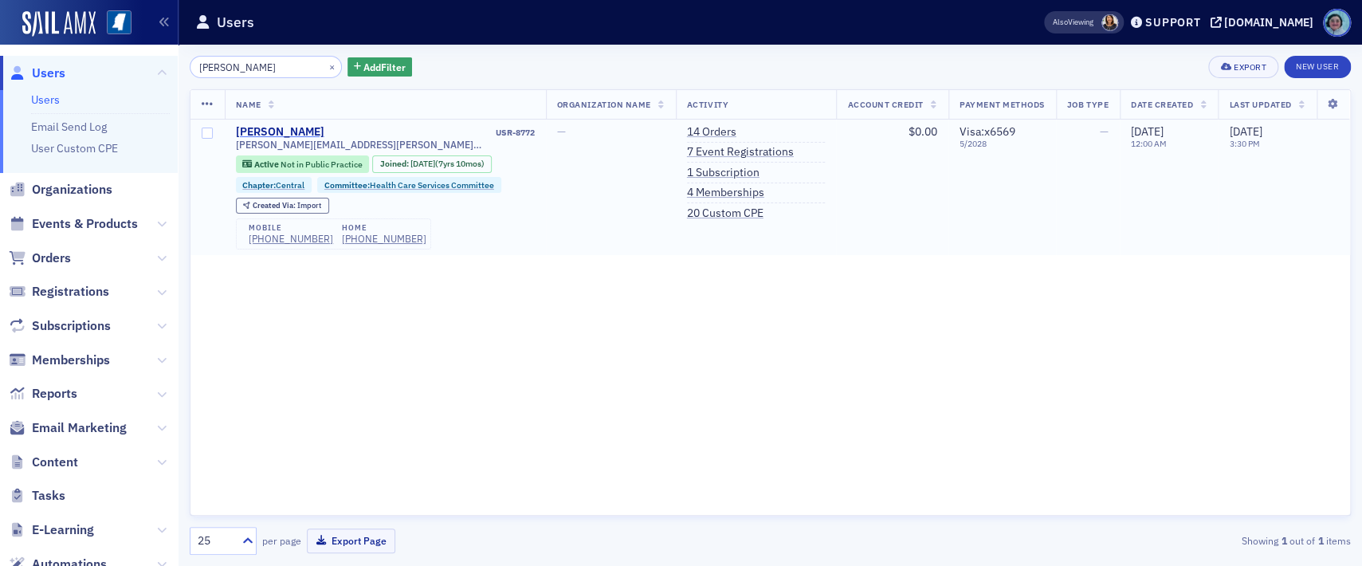
type input "[PERSON_NAME]"
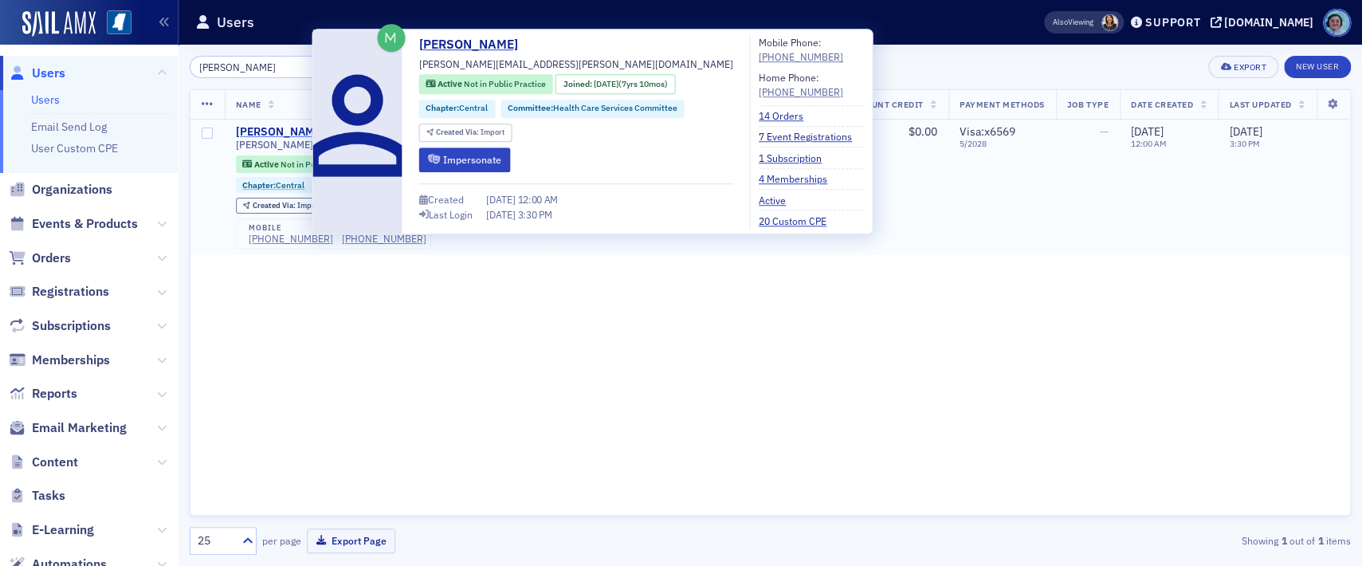
click at [304, 134] on div "[PERSON_NAME]" at bounding box center [280, 132] width 88 height 14
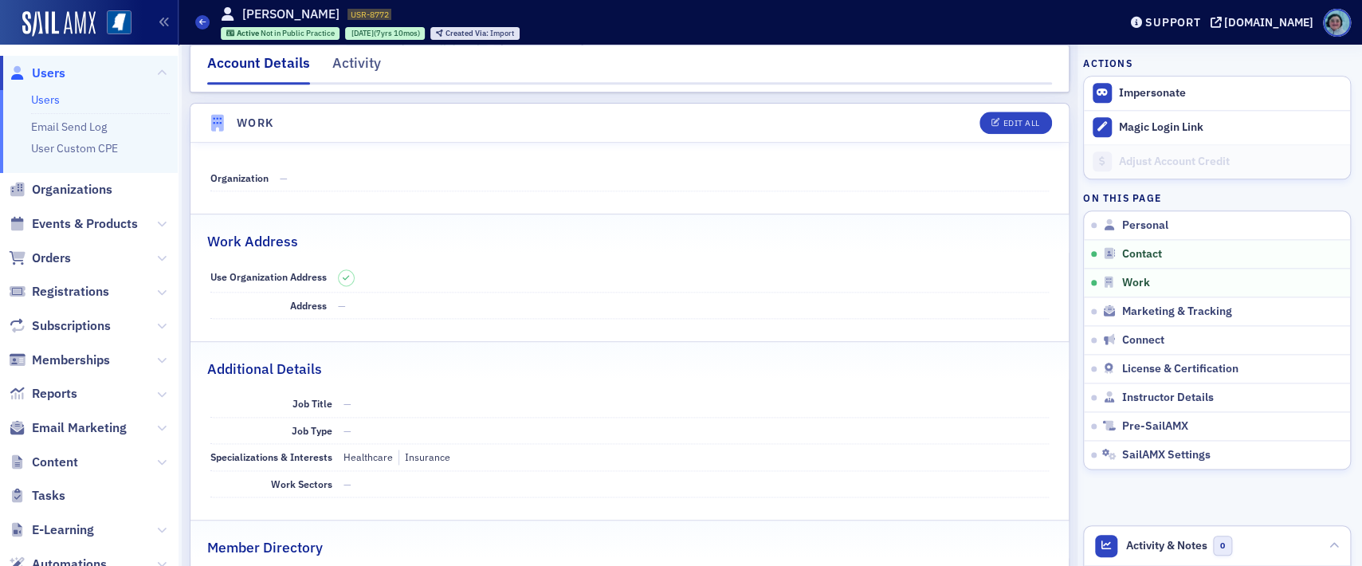
scroll to position [638, 0]
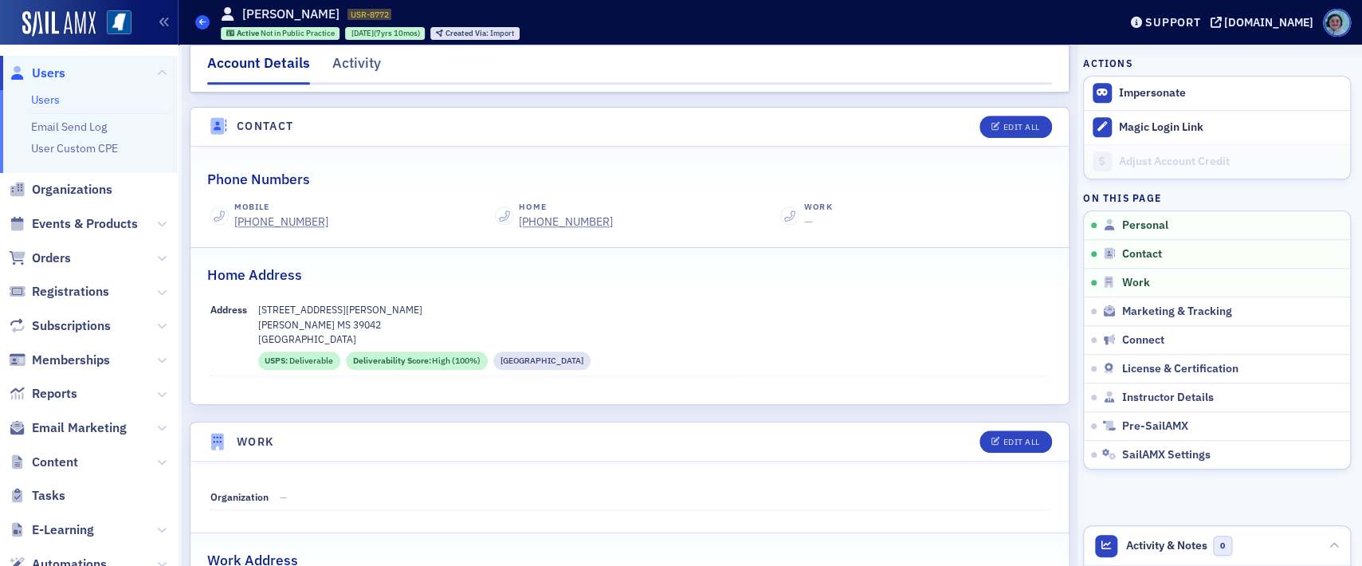
click at [202, 15] on span at bounding box center [202, 22] width 14 height 14
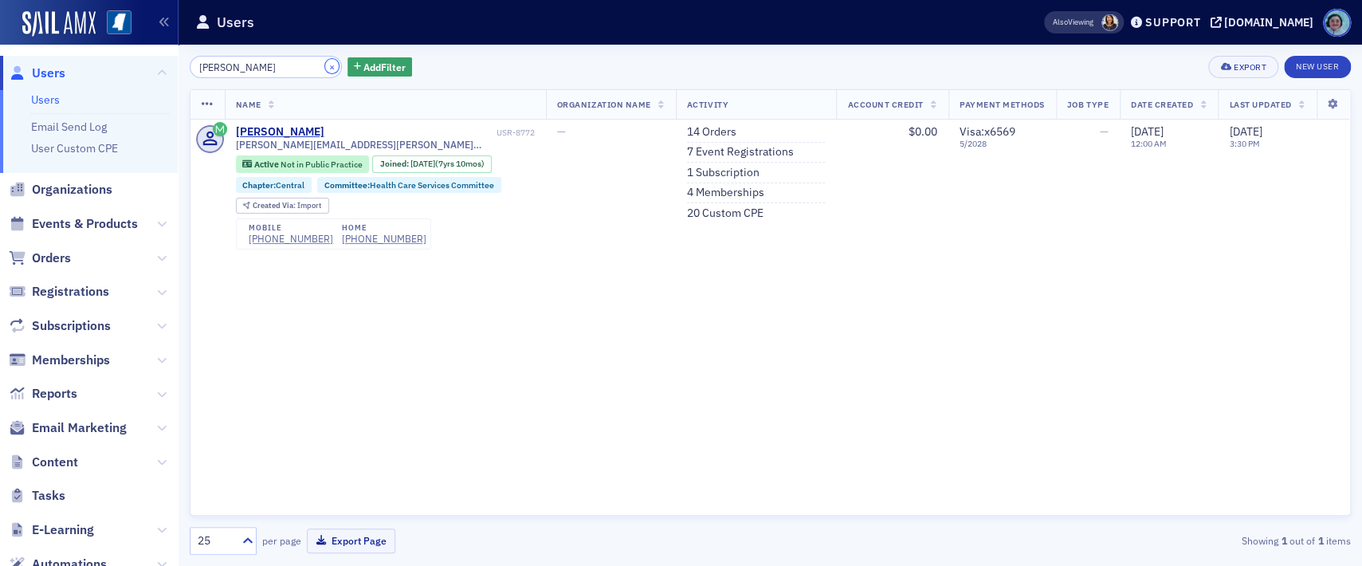
click at [325, 69] on button "×" at bounding box center [332, 66] width 14 height 14
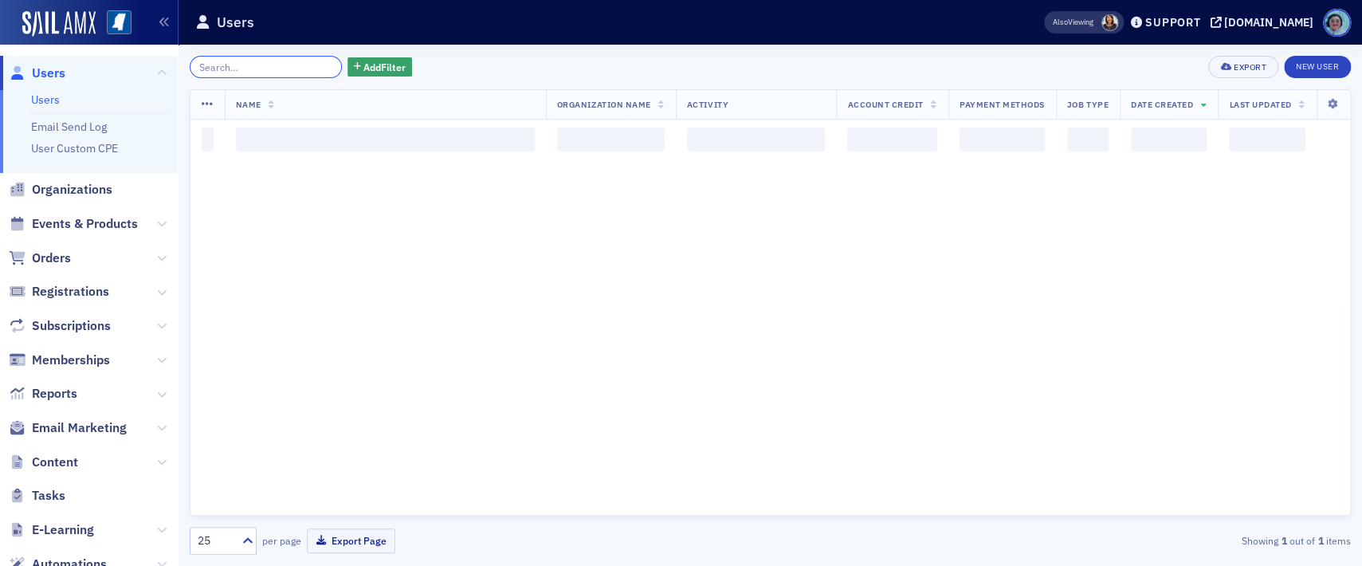
click at [294, 72] on input "search" at bounding box center [266, 67] width 152 height 22
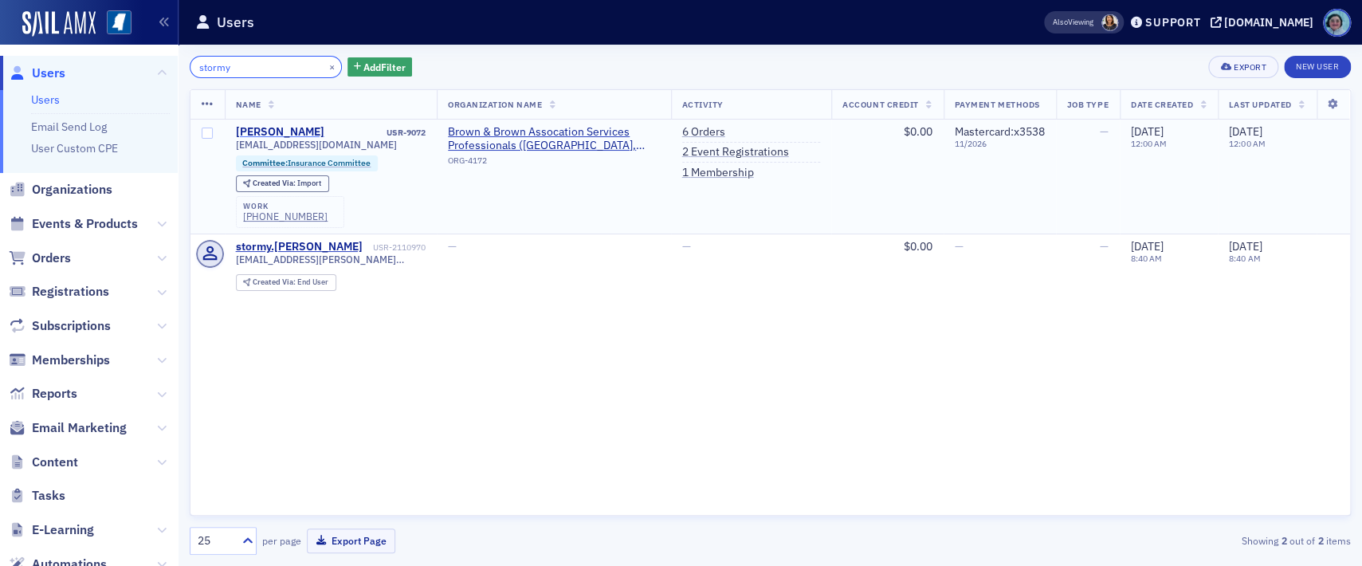
type input "stormy"
click at [257, 135] on div "[PERSON_NAME]" at bounding box center [280, 132] width 88 height 14
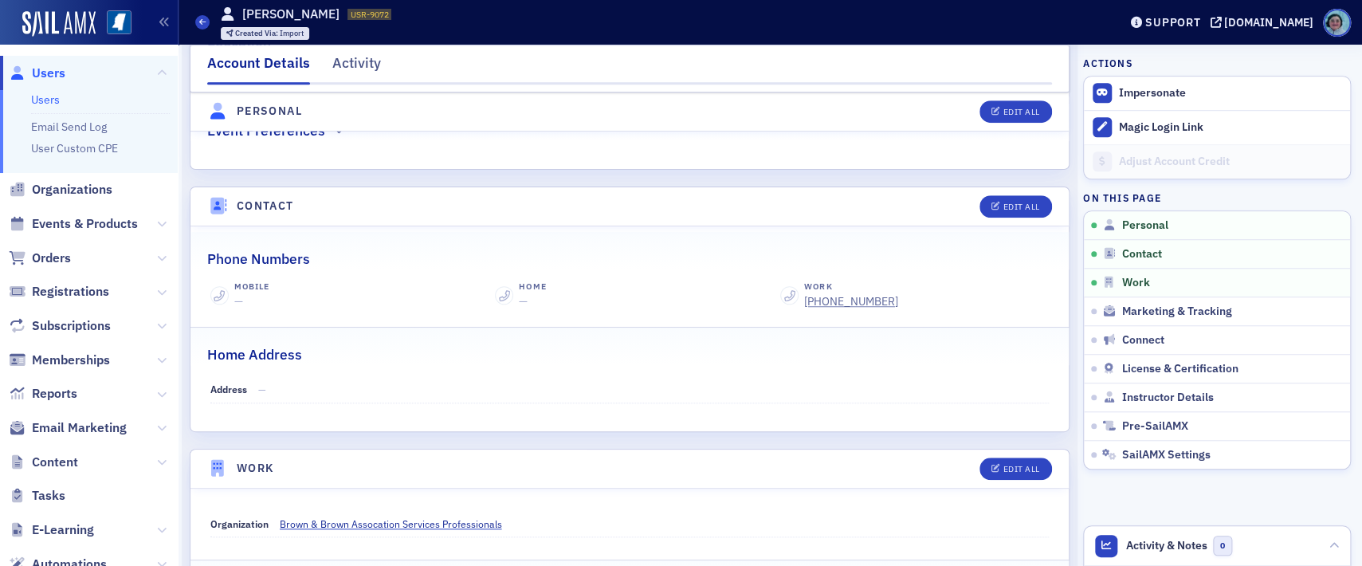
scroll to position [956, 0]
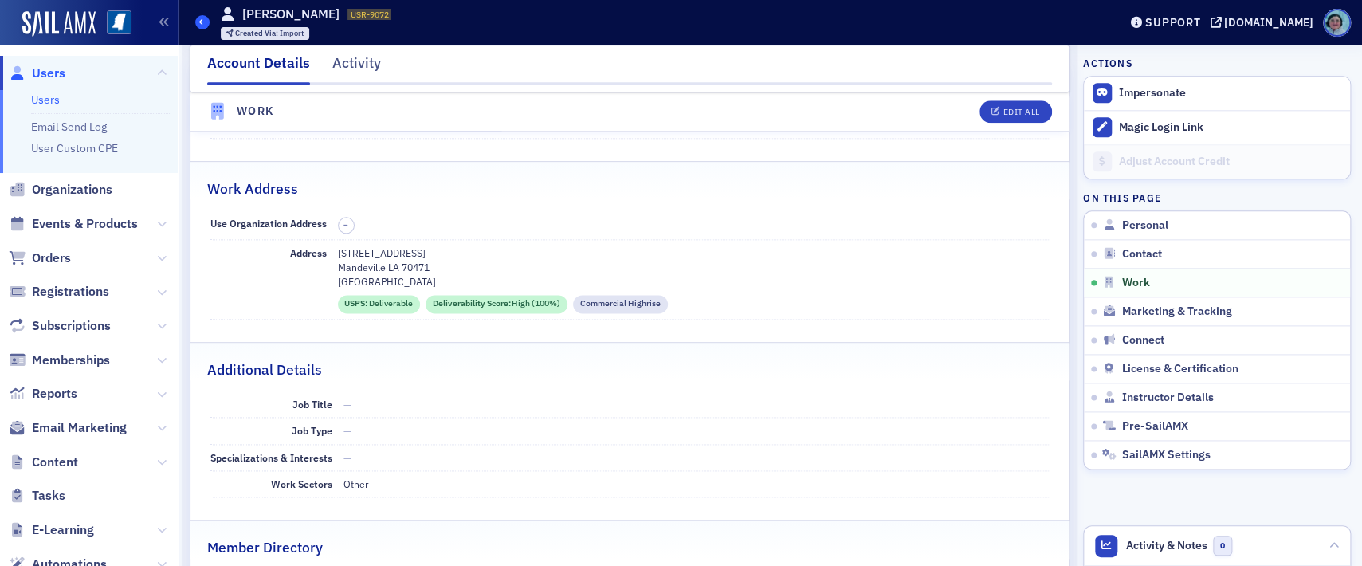
click at [199, 20] on icon at bounding box center [202, 21] width 6 height 7
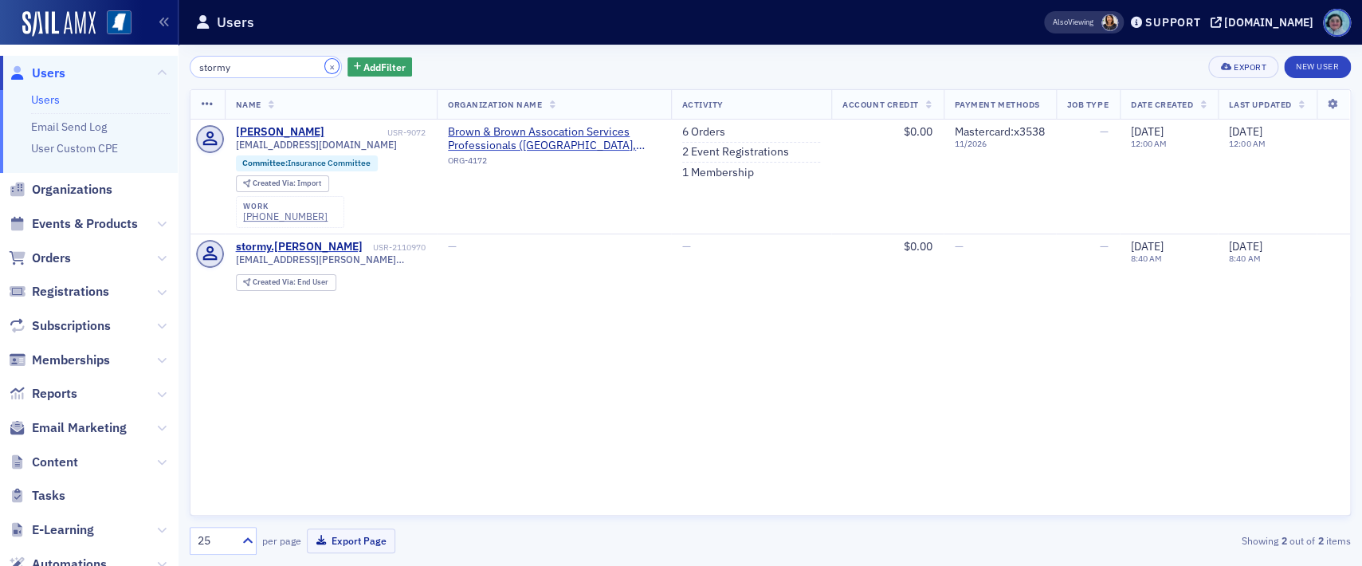
click at [325, 66] on button "×" at bounding box center [332, 66] width 14 height 14
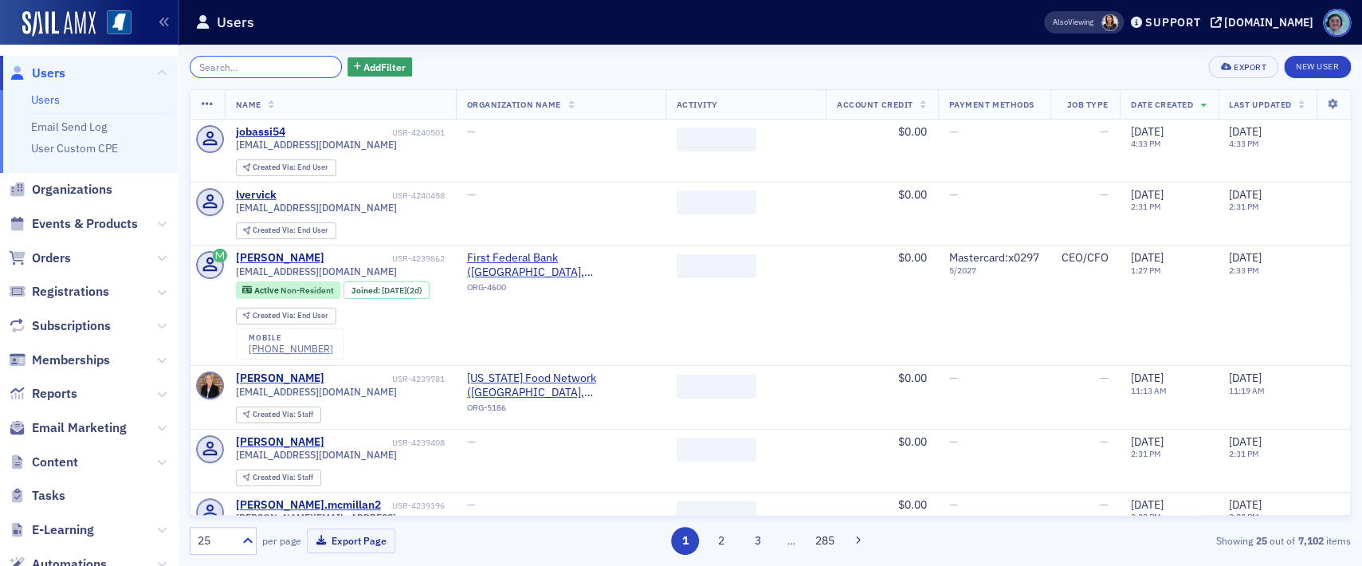
click at [322, 66] on input "search" at bounding box center [266, 67] width 152 height 22
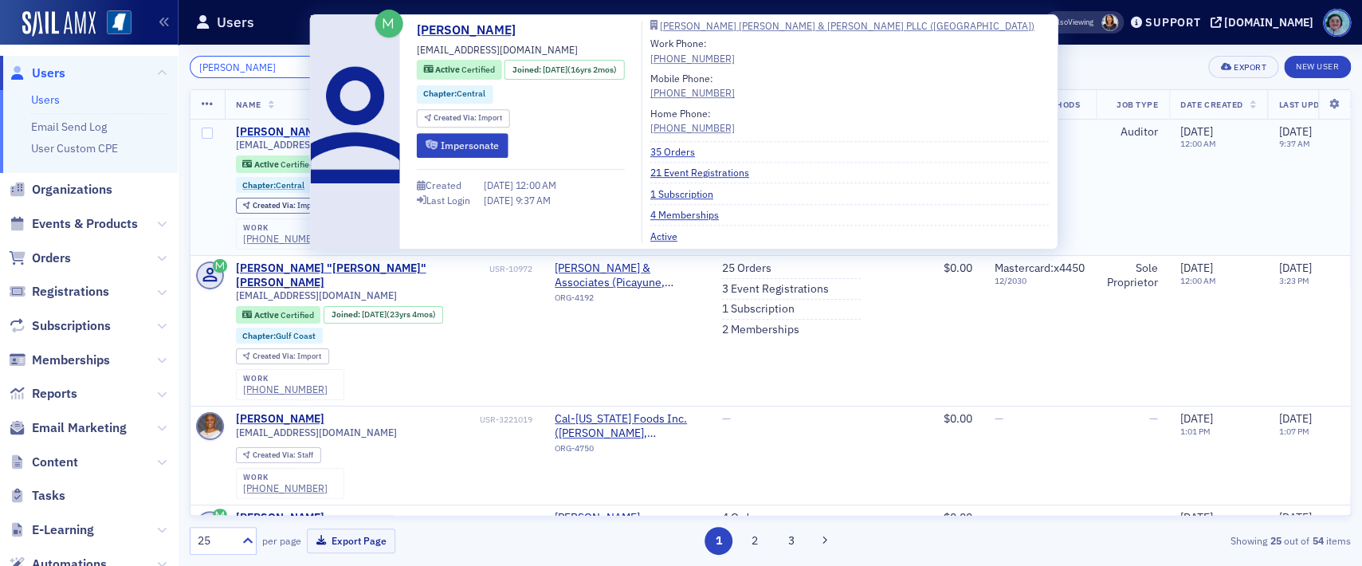
type input "[PERSON_NAME]"
click at [285, 127] on div "[PERSON_NAME]" at bounding box center [280, 132] width 88 height 14
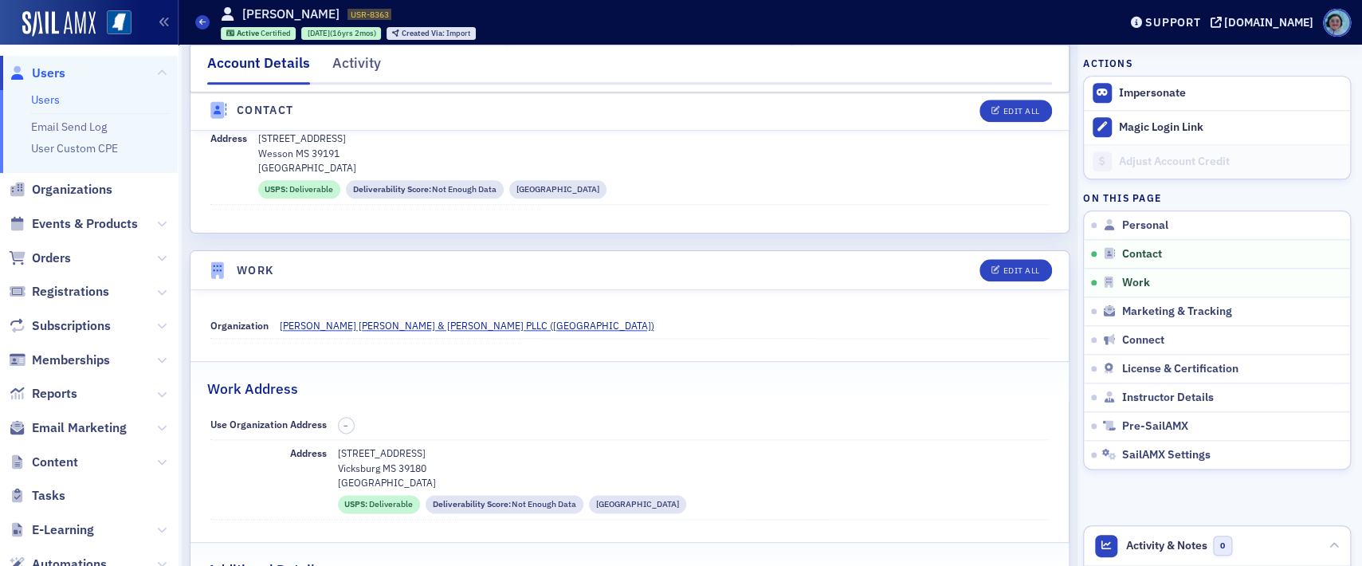
scroll to position [717, 0]
